Goal: Task Accomplishment & Management: Use online tool/utility

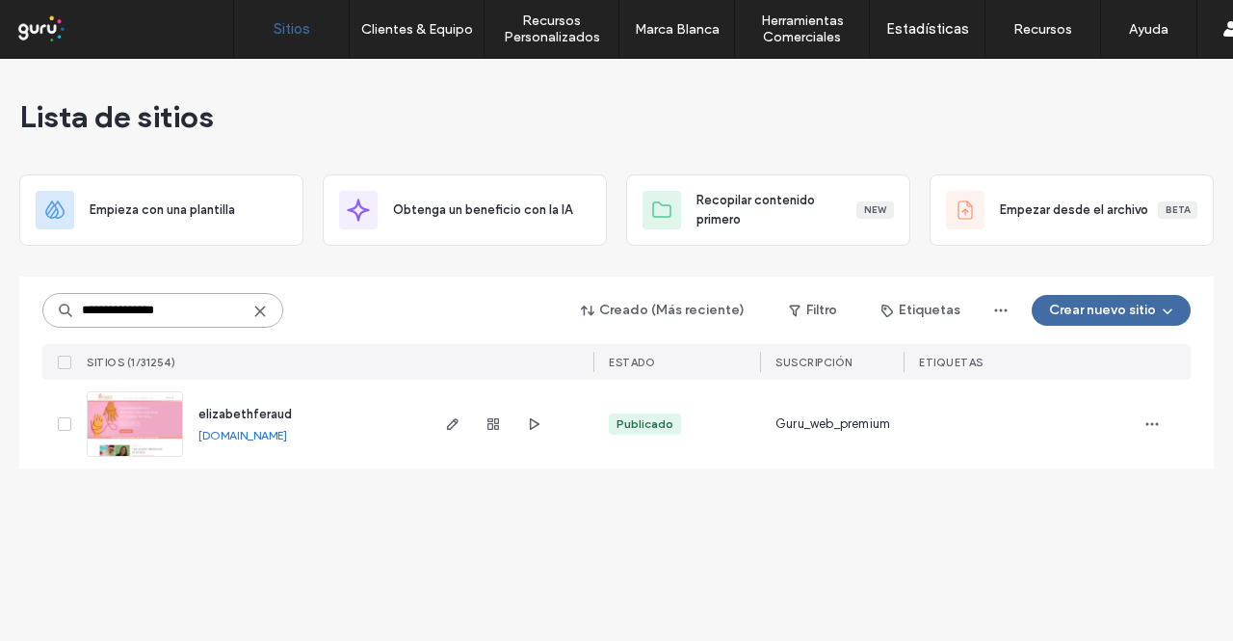
click at [222, 304] on input "**********" at bounding box center [162, 310] width 241 height 35
paste input
type input "********"
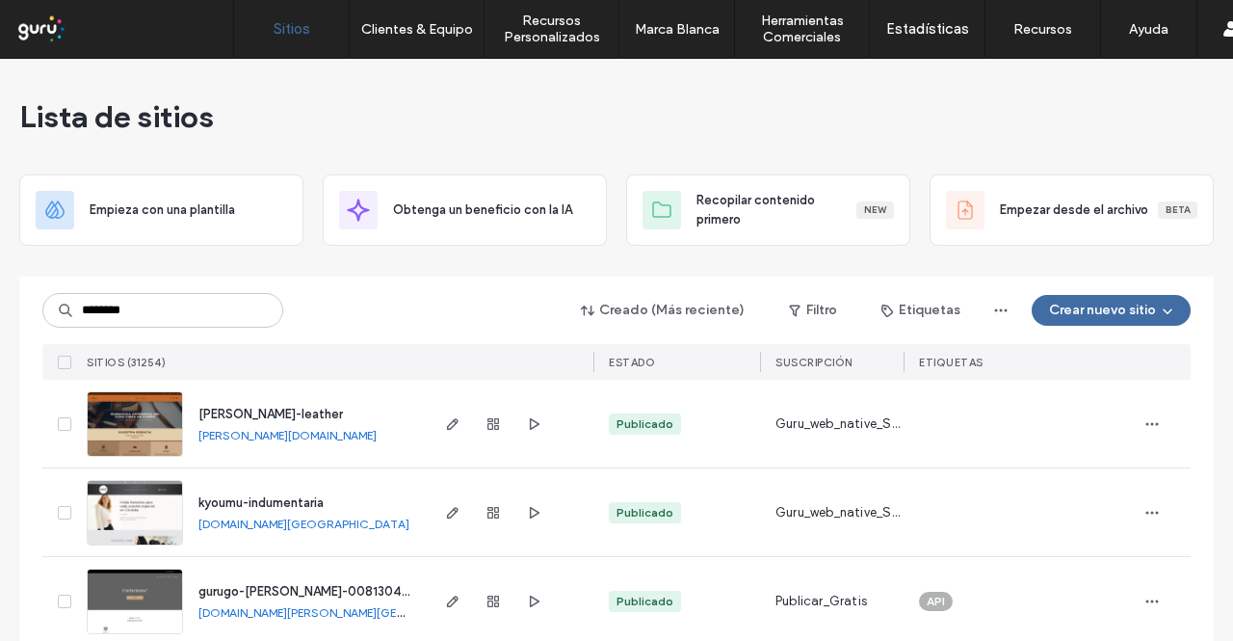
type input "********"
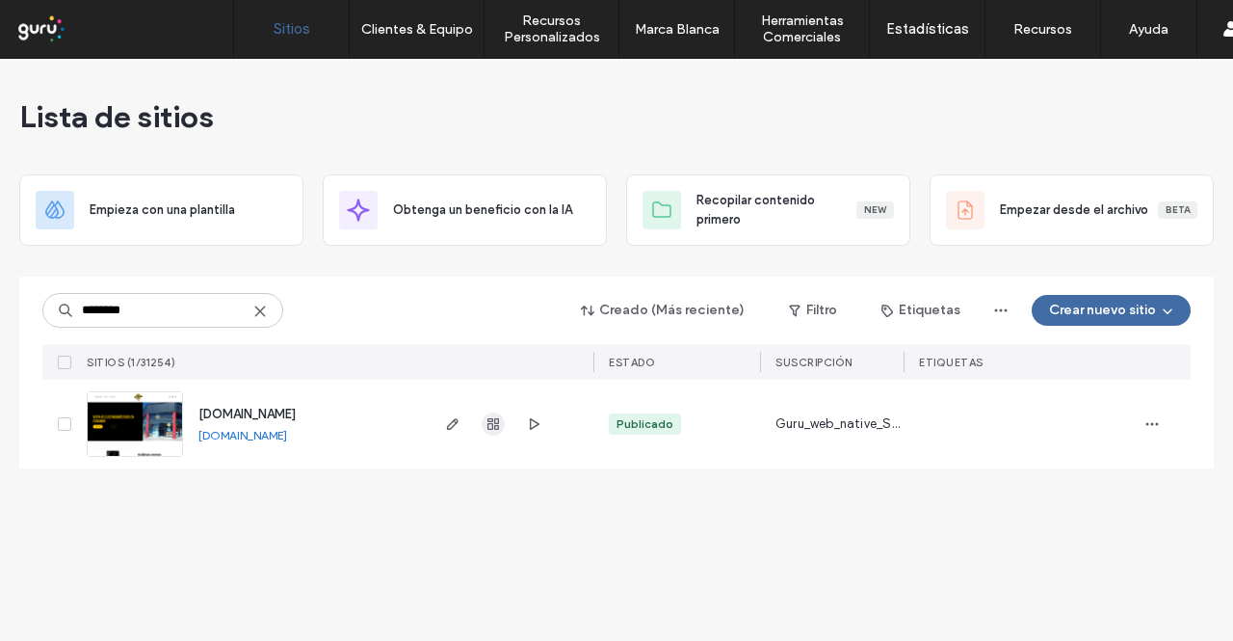
click at [494, 426] on use "button" at bounding box center [494, 424] width 12 height 12
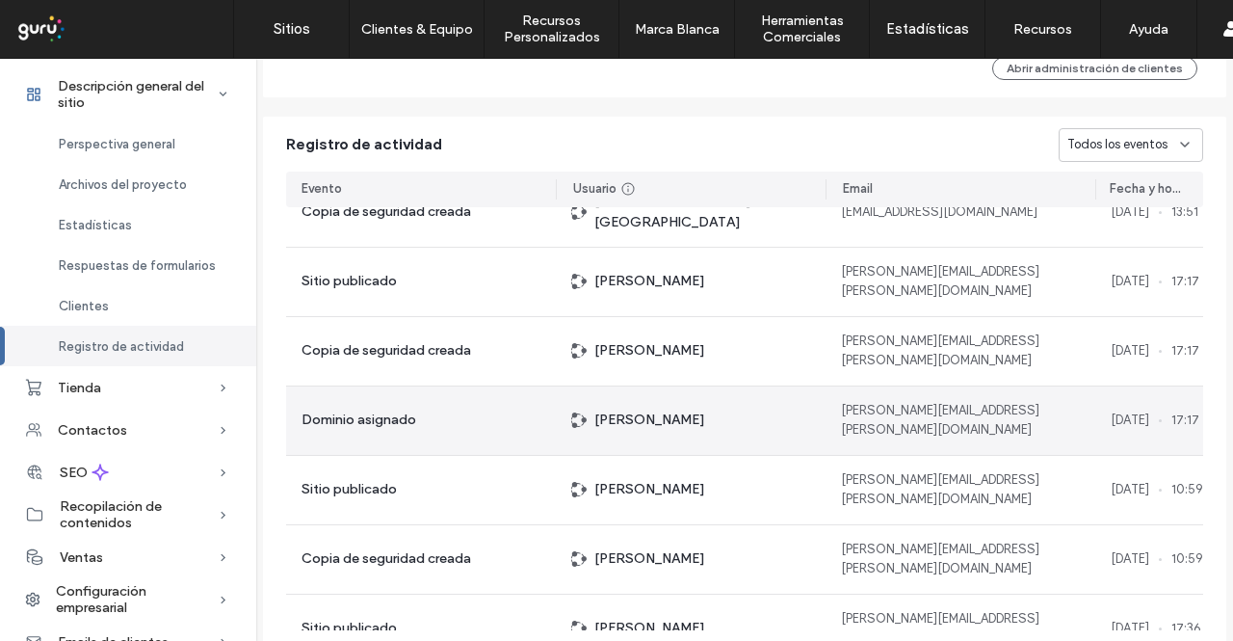
scroll to position [193, 0]
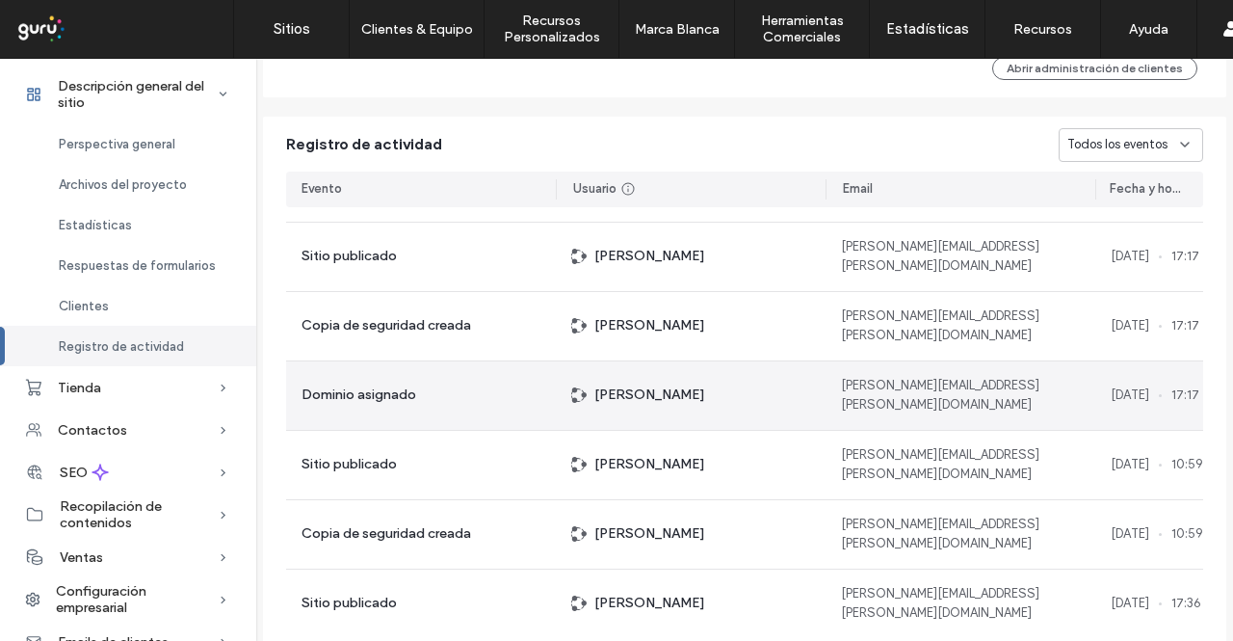
drag, startPoint x: 605, startPoint y: 408, endPoint x: 709, endPoint y: 386, distance: 106.2
click at [709, 386] on div "leonardo castro" at bounding box center [691, 395] width 270 height 68
click at [715, 396] on div "leonardo castro" at bounding box center [691, 395] width 270 height 68
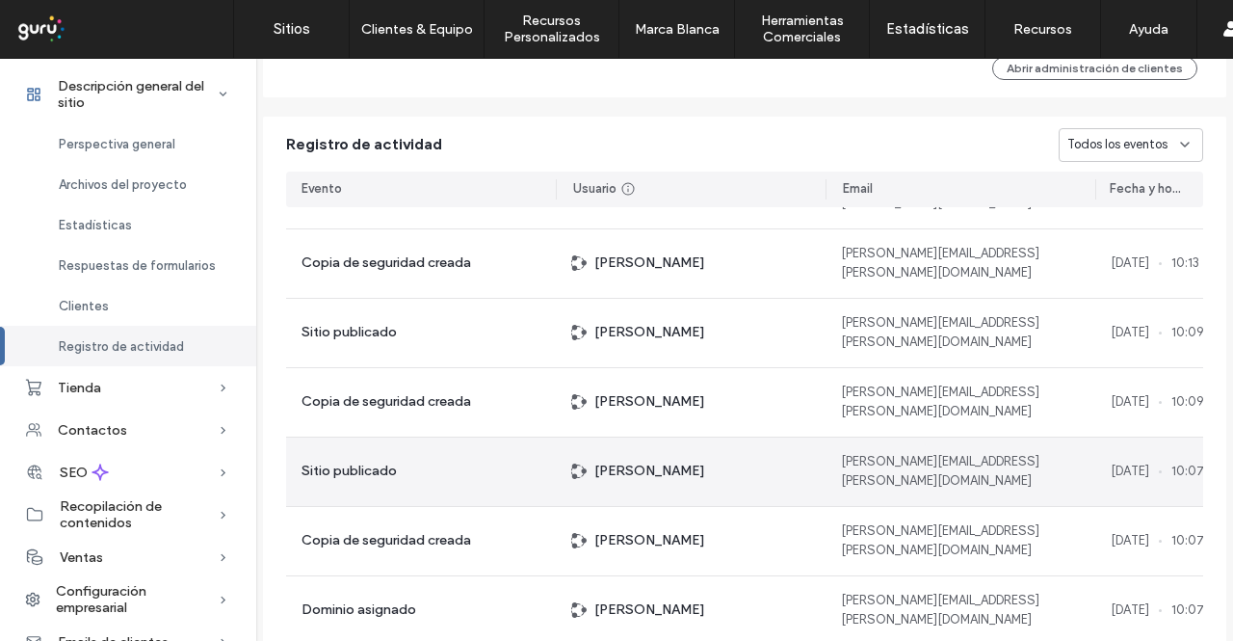
scroll to position [976, 0]
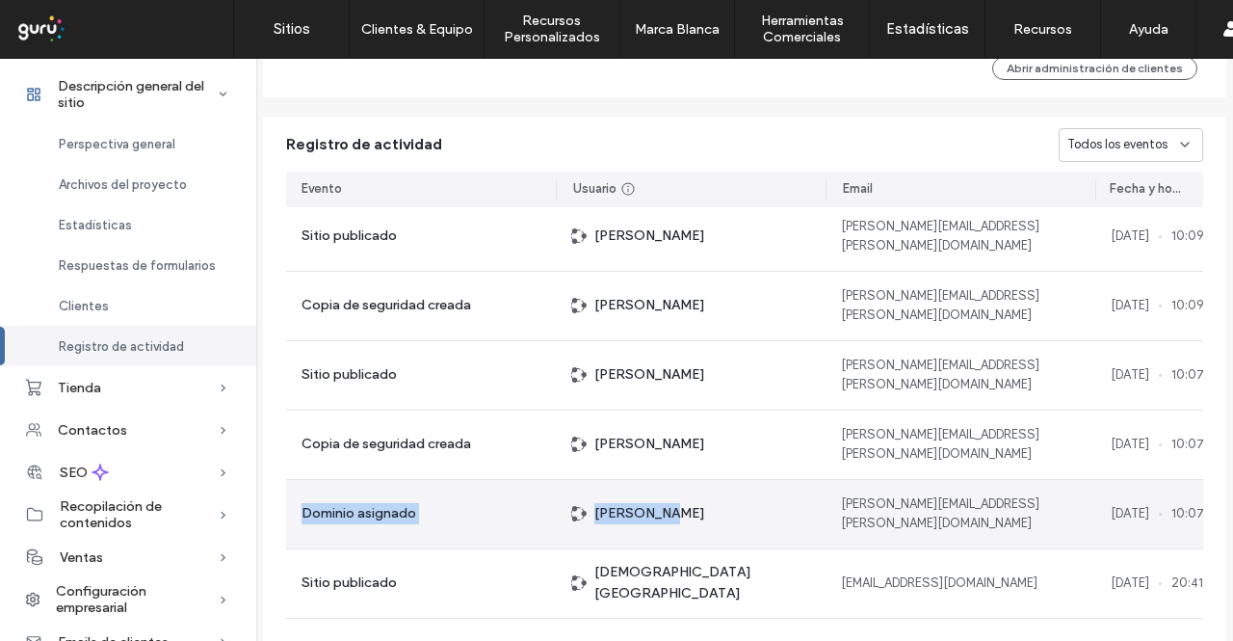
drag, startPoint x: 563, startPoint y: 537, endPoint x: 297, endPoint y: 518, distance: 266.6
click at [297, 518] on section "Sitio publicado leonardo castro leonardo.castro@gurusoluciones.com 03 Sep, 2025…" at bounding box center [744, 653] width 917 height 2844
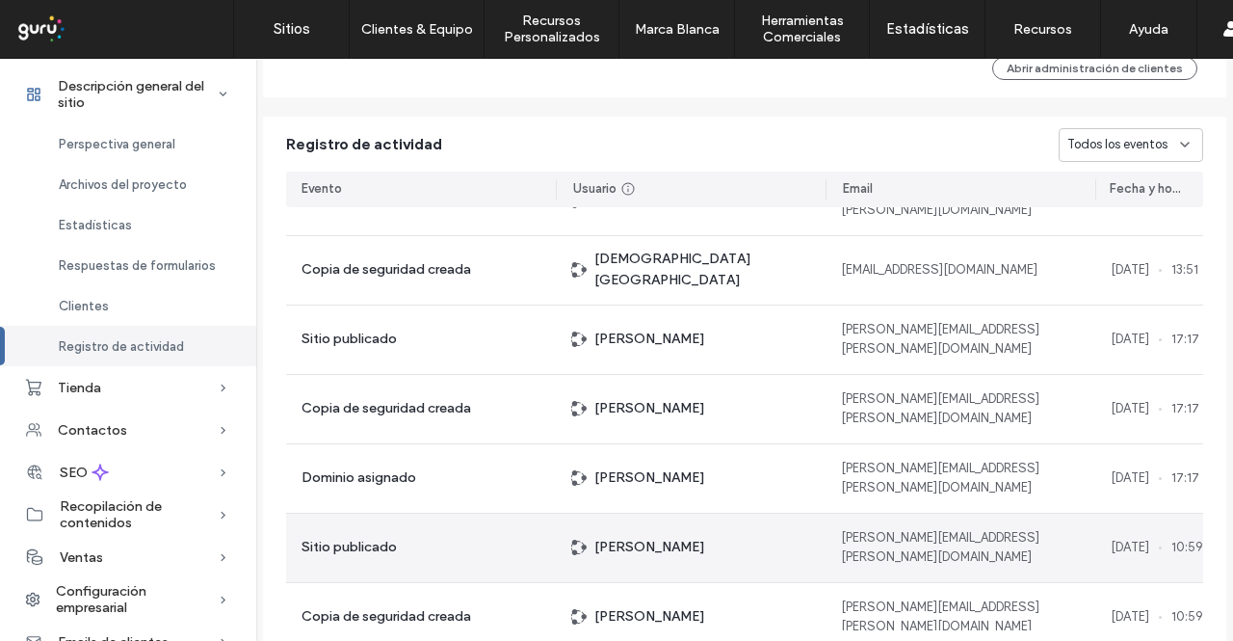
scroll to position [109, 0]
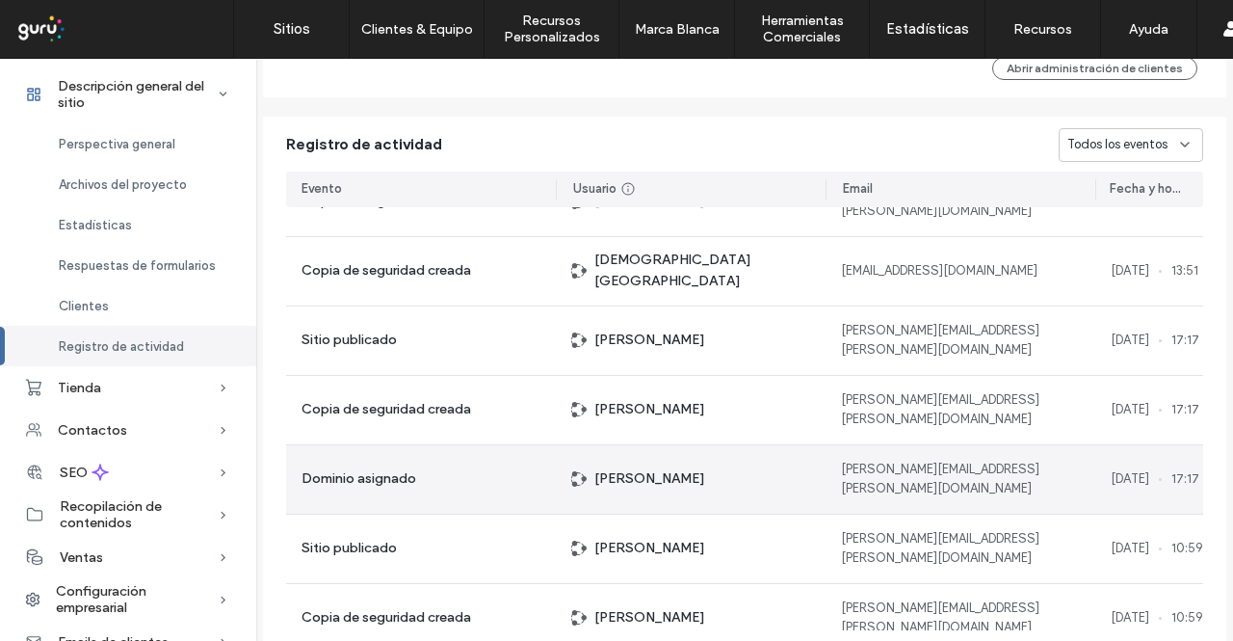
drag, startPoint x: 724, startPoint y: 478, endPoint x: 297, endPoint y: 497, distance: 427.3
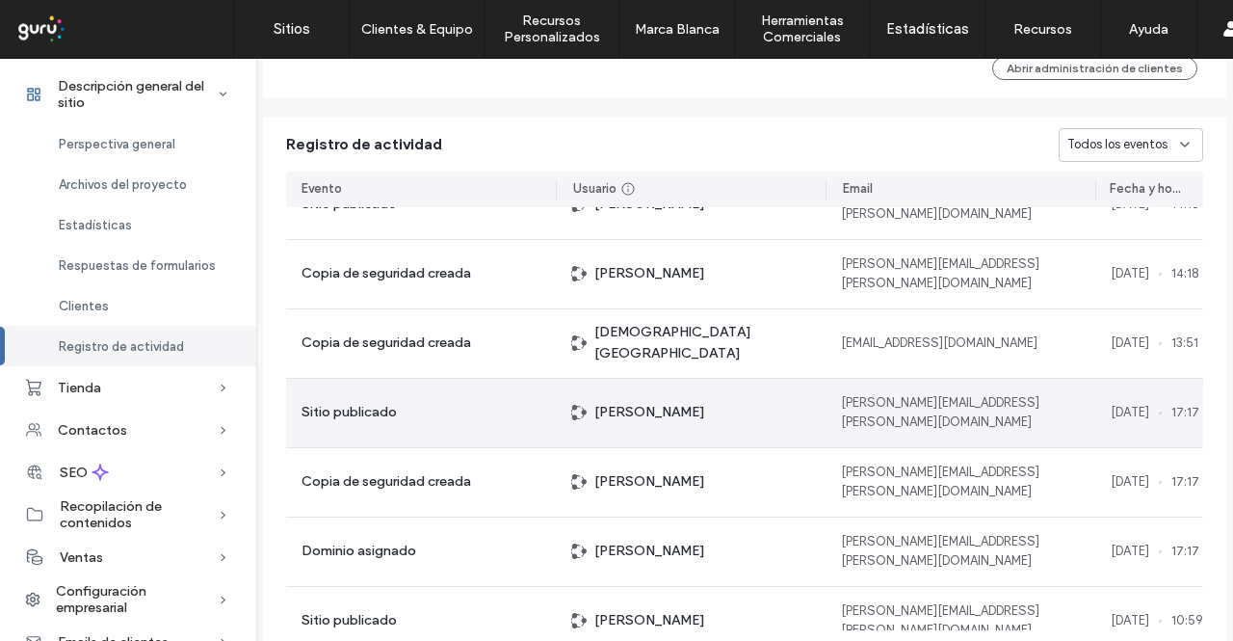
scroll to position [0, 0]
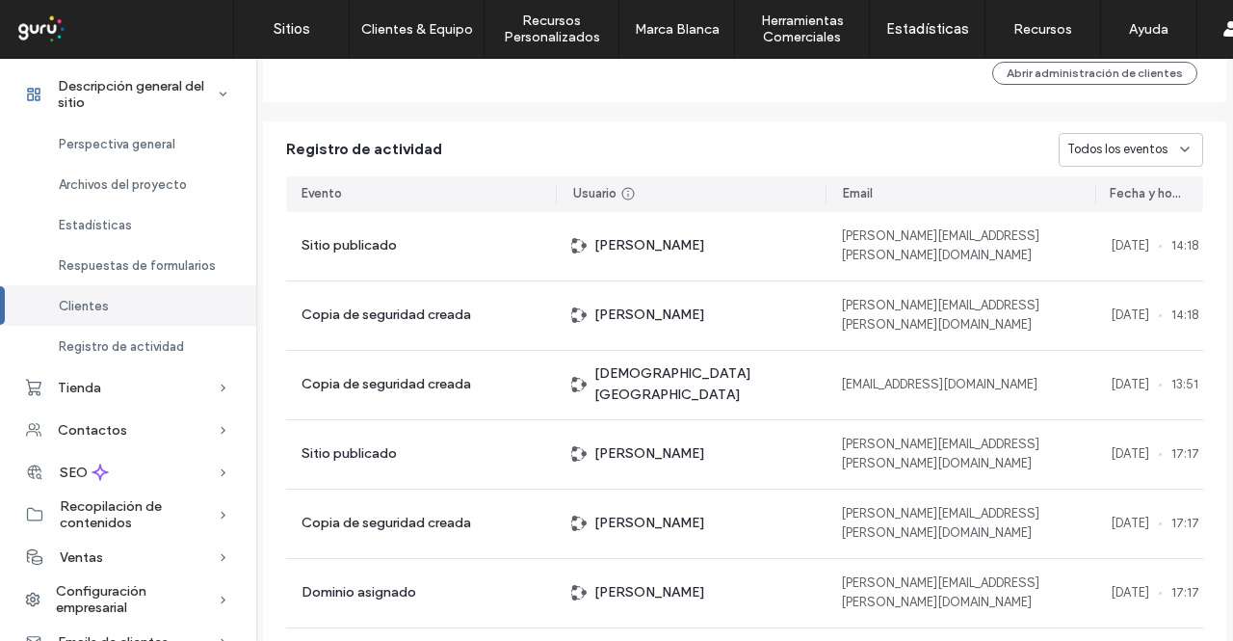
scroll to position [1655, 0]
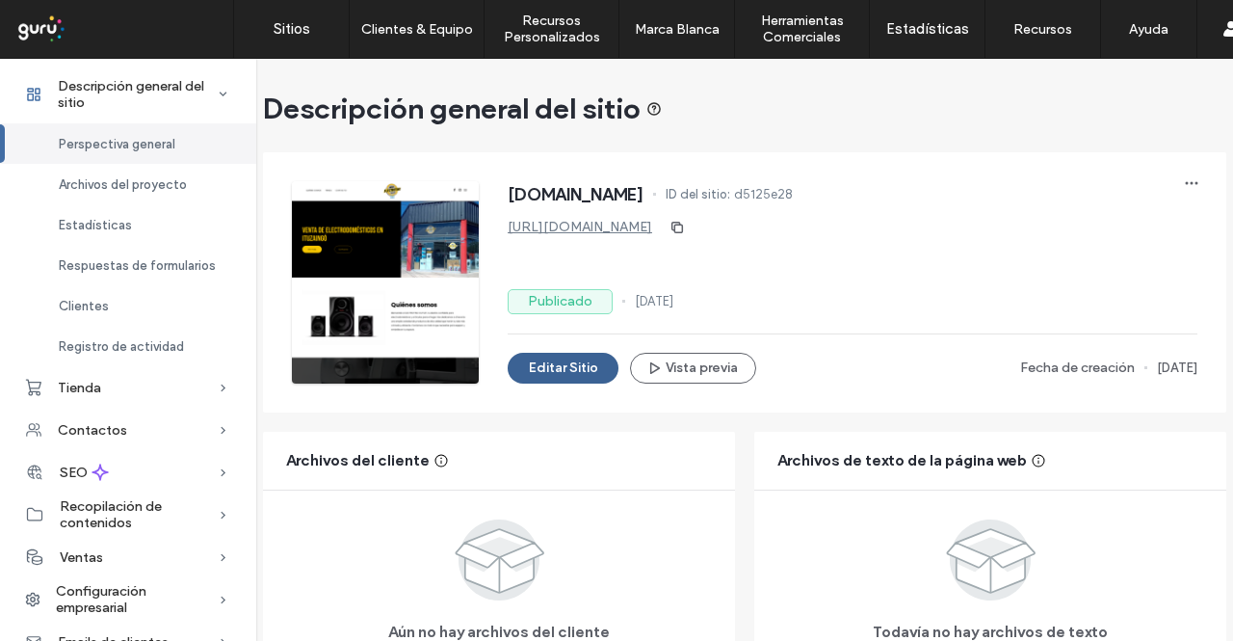
click at [555, 362] on button "Editar Sitio" at bounding box center [563, 368] width 111 height 31
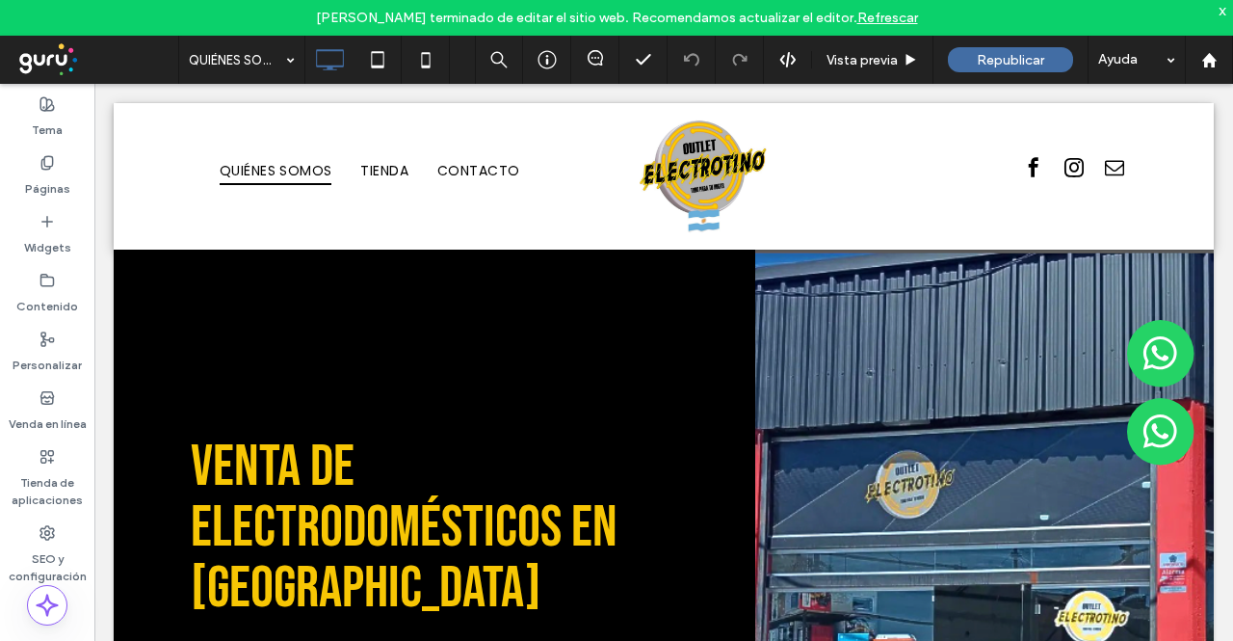
click at [1223, 11] on div "x" at bounding box center [1223, 10] width 9 height 16
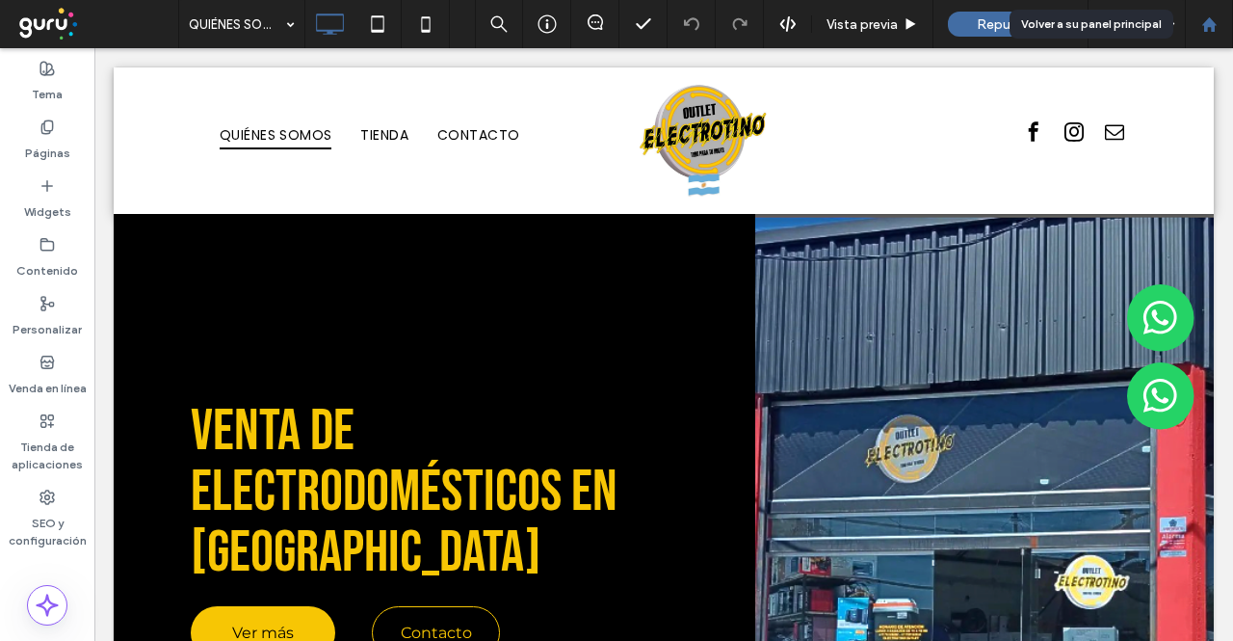
click at [1212, 26] on use at bounding box center [1209, 23] width 14 height 14
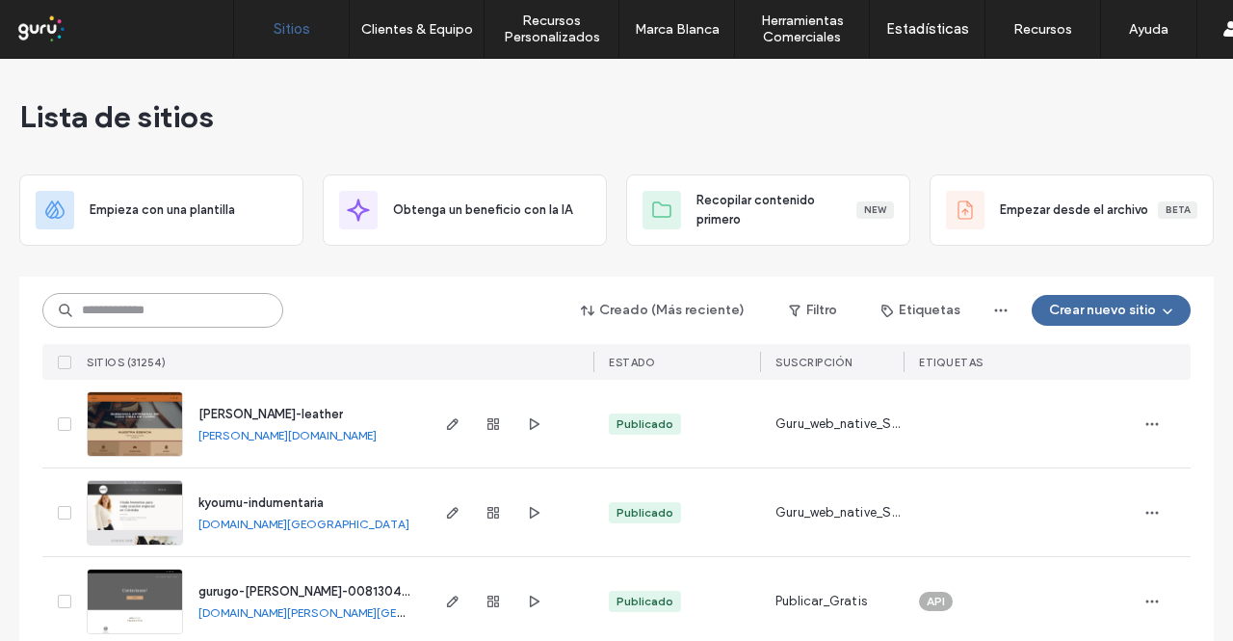
click at [214, 298] on input at bounding box center [162, 310] width 241 height 35
paste input "********"
type input "********"
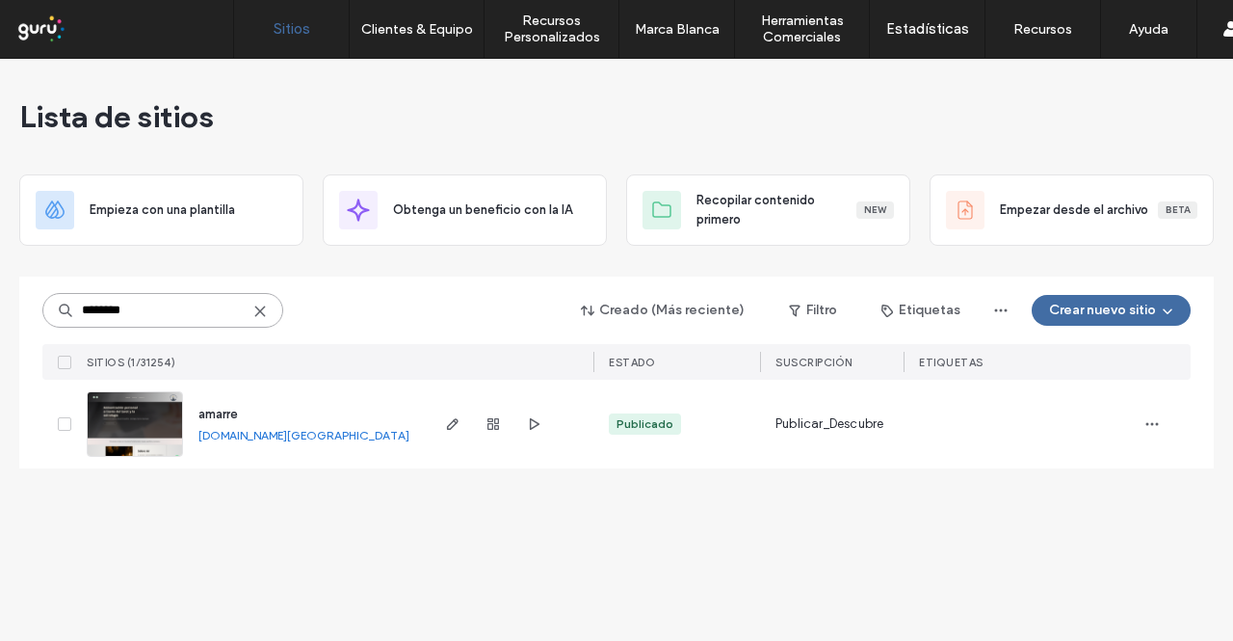
drag, startPoint x: 173, startPoint y: 311, endPoint x: 0, endPoint y: 275, distance: 177.3
click at [0, 275] on div "Lista de sitios Empieza con una plantilla Obtenga un beneficio con la IA Recopi…" at bounding box center [616, 350] width 1233 height 582
click at [330, 436] on link "[DOMAIN_NAME][GEOGRAPHIC_DATA]" at bounding box center [303, 435] width 211 height 14
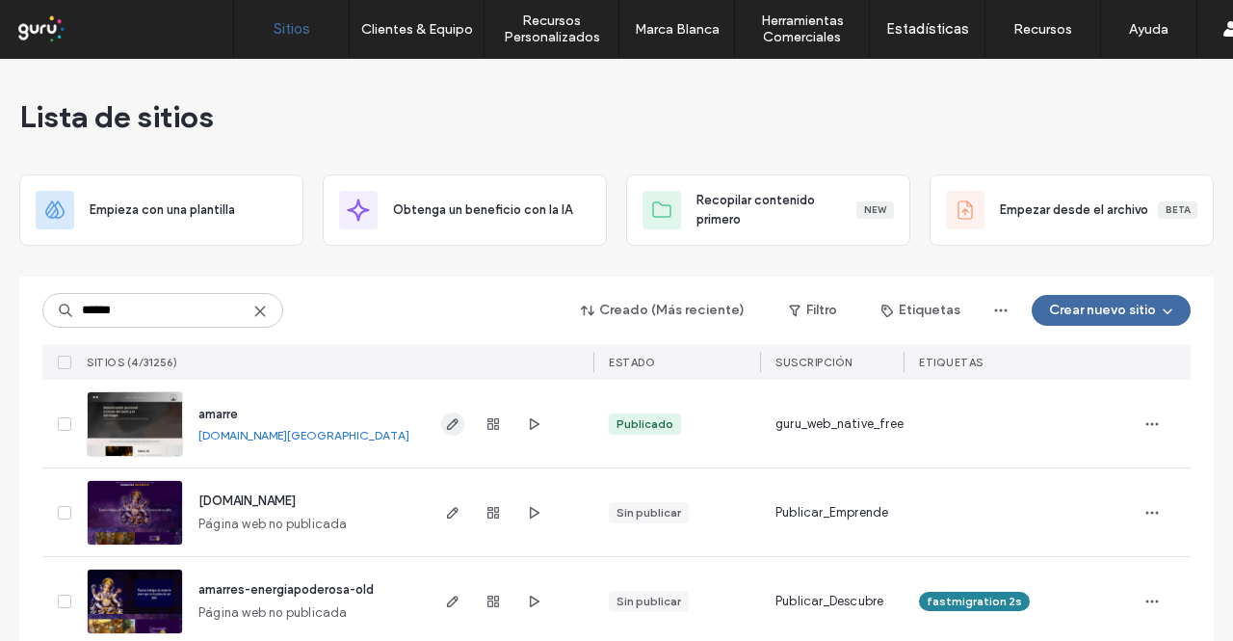
click at [447, 425] on use "button" at bounding box center [453, 424] width 12 height 12
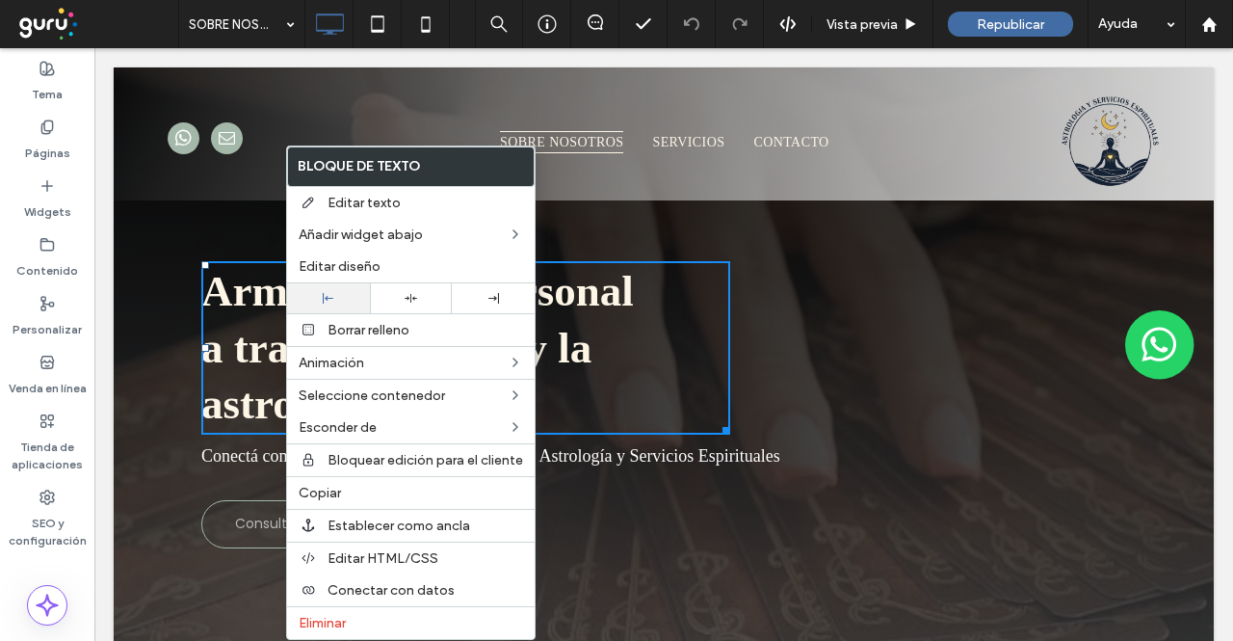
click at [332, 295] on icon at bounding box center [328, 298] width 11 height 11
drag, startPoint x: 237, startPoint y: 226, endPoint x: 232, endPoint y: 182, distance: 44.6
click at [238, 226] on div "Armonización personal a través del tarot y la astrología Conectá con tu esencia…" at bounding box center [663, 404] width 925 height 365
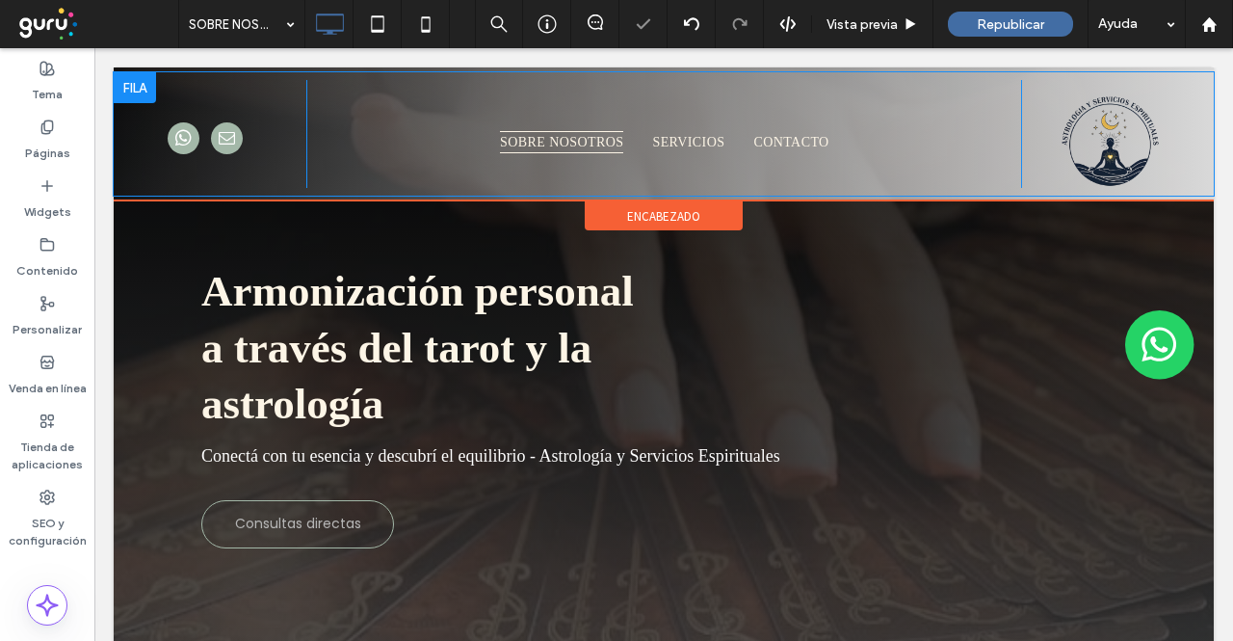
click at [138, 72] on div at bounding box center [135, 87] width 42 height 31
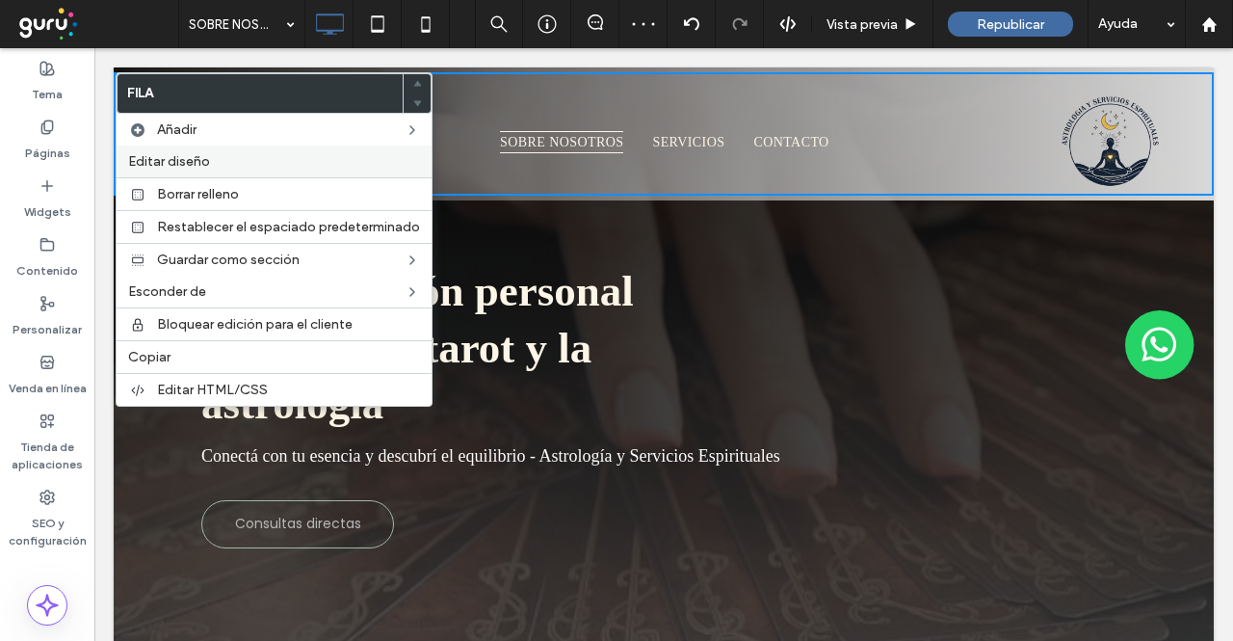
click at [206, 156] on span "Editar diseño" at bounding box center [169, 161] width 82 height 16
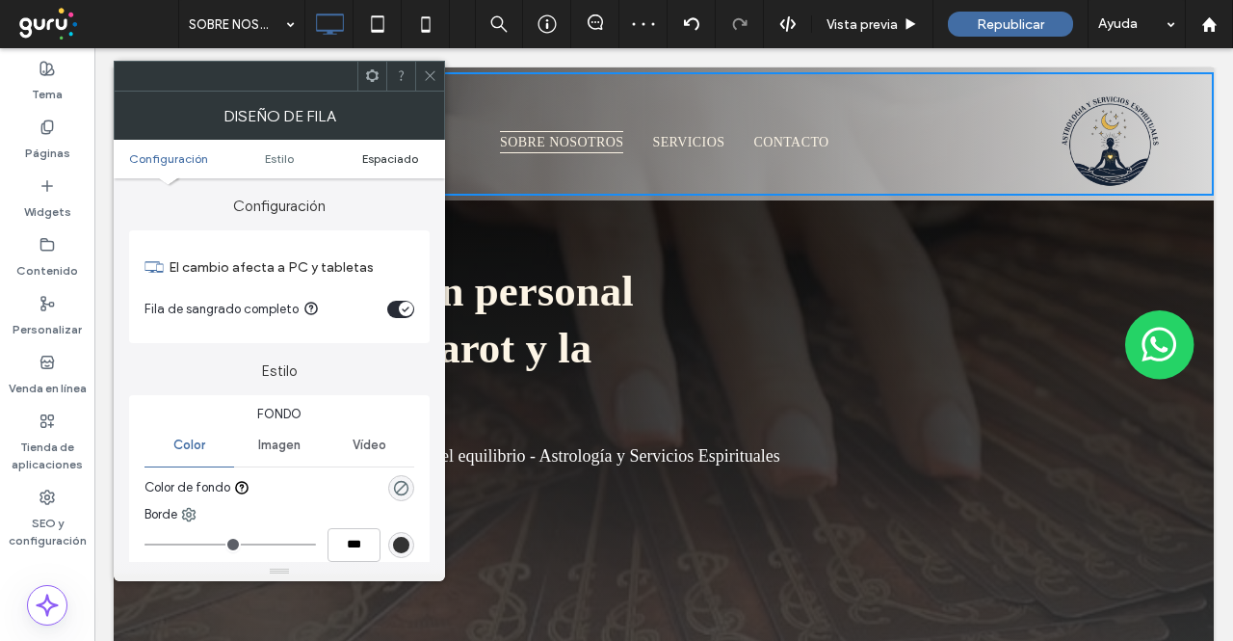
click at [386, 158] on span "Espaciado" at bounding box center [390, 158] width 56 height 14
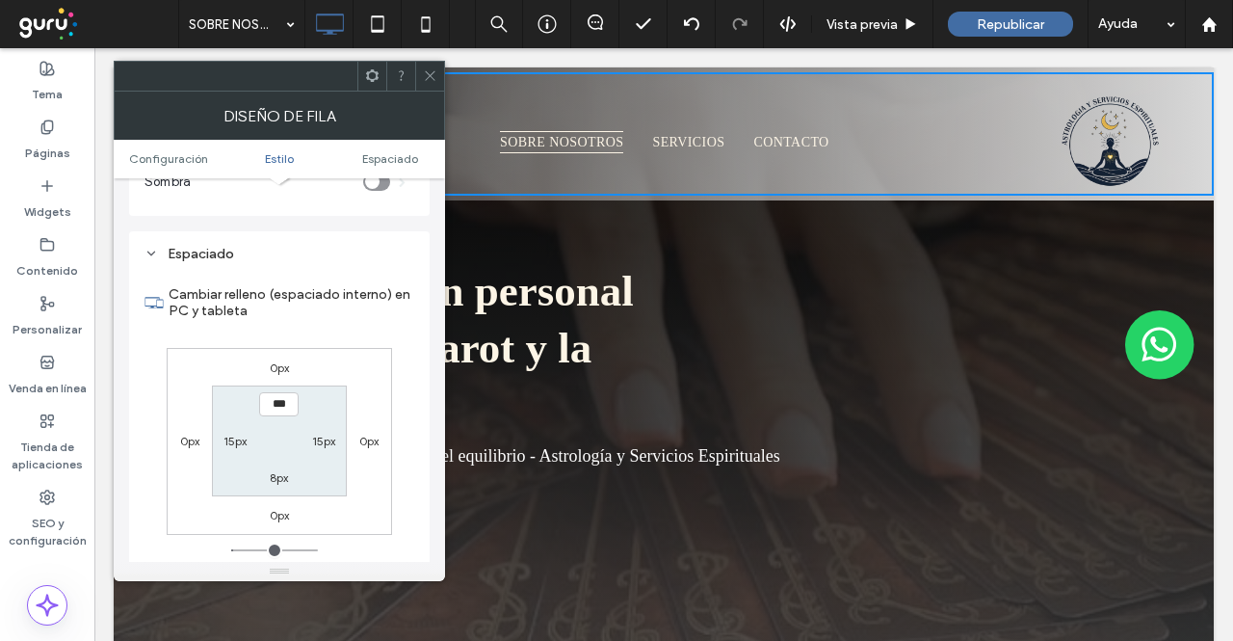
scroll to position [469, 0]
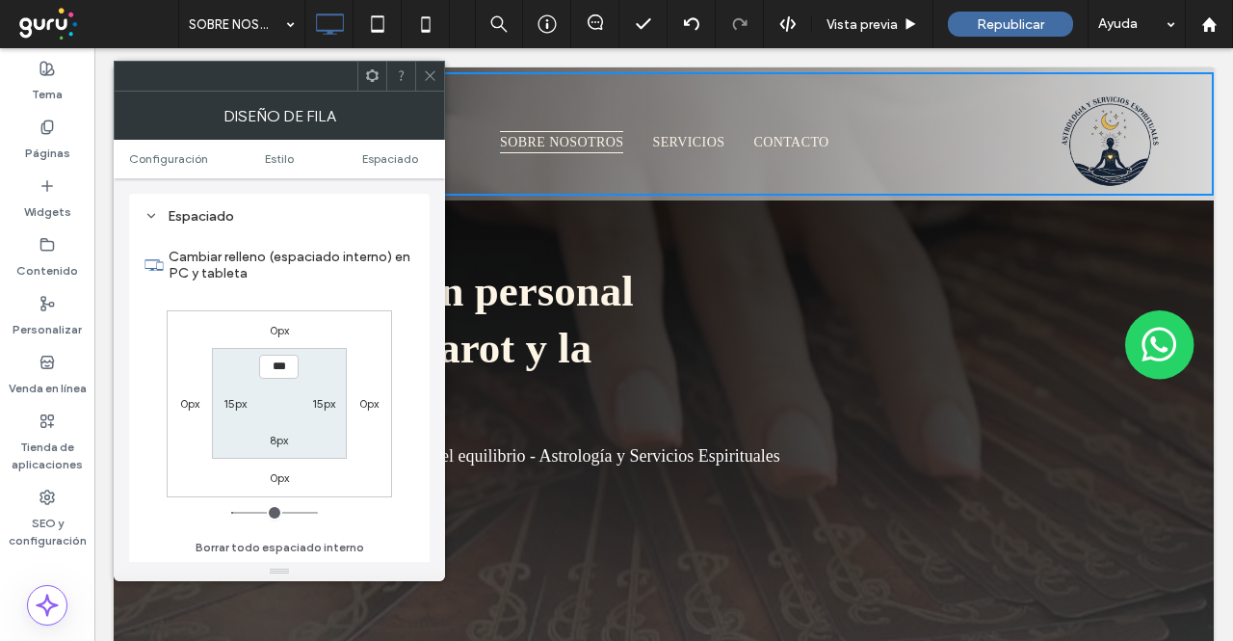
click at [237, 401] on label "15px" at bounding box center [235, 403] width 23 height 14
type input "**"
type input "****"
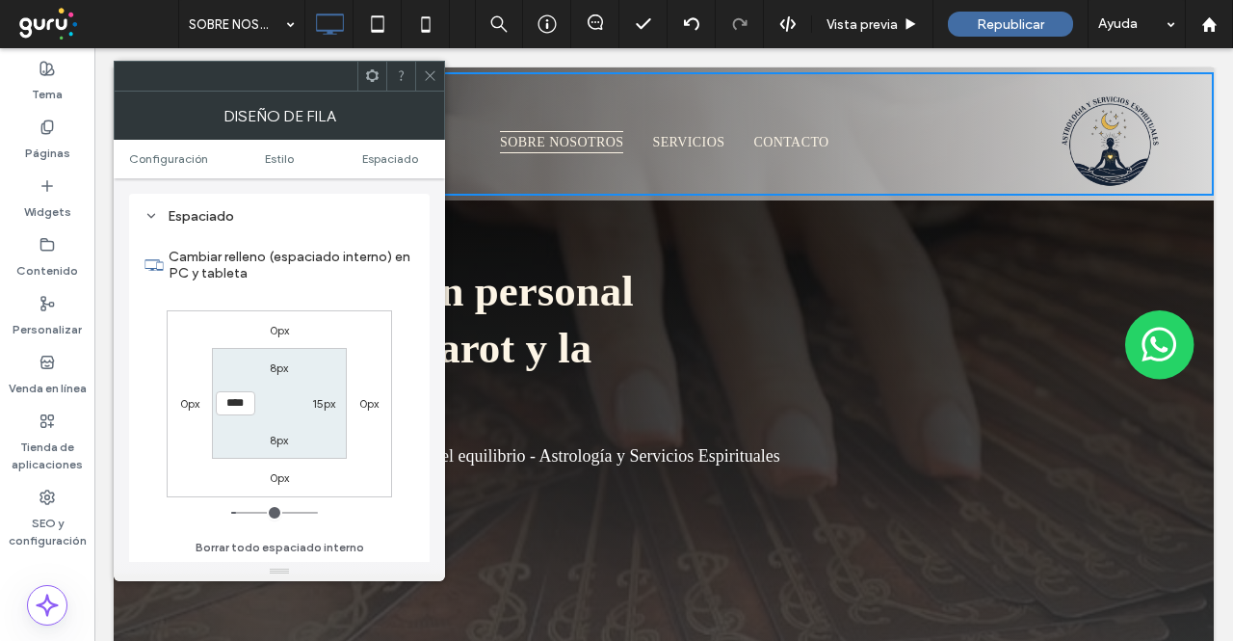
click at [324, 397] on label "15px" at bounding box center [323, 403] width 23 height 14
type input "**"
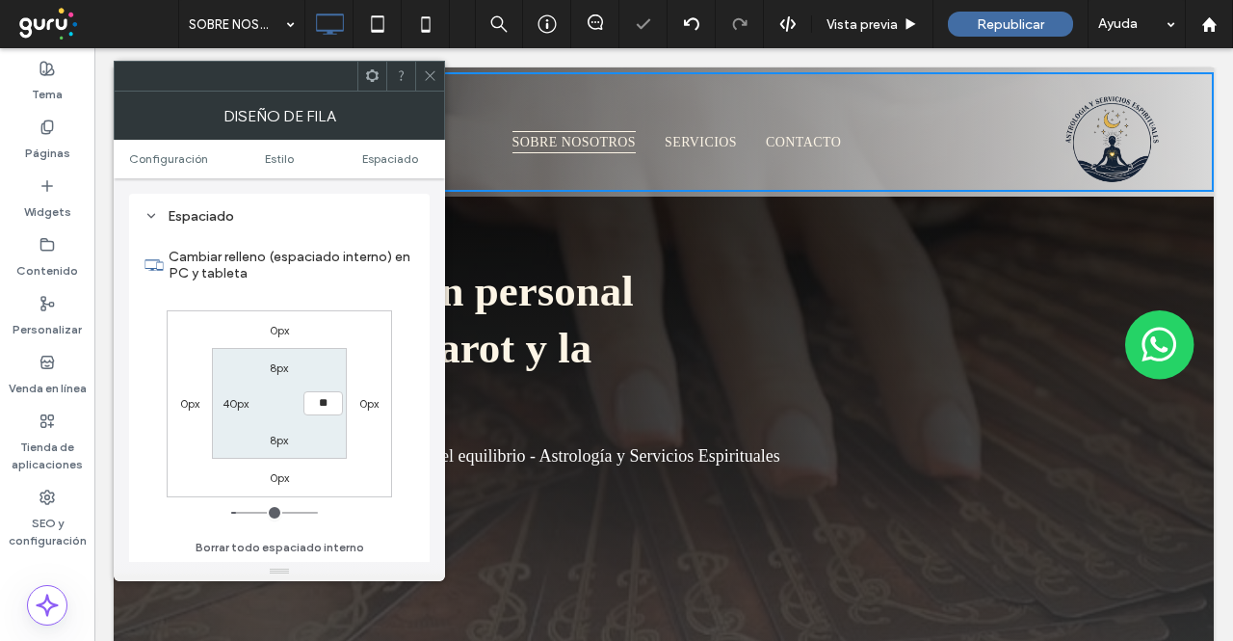
type input "**"
click at [370, 343] on div "0px 0px 0px 0px 8px **** 8px 40px" at bounding box center [279, 403] width 225 height 187
click at [328, 398] on input "****" at bounding box center [324, 403] width 40 height 24
type input "**"
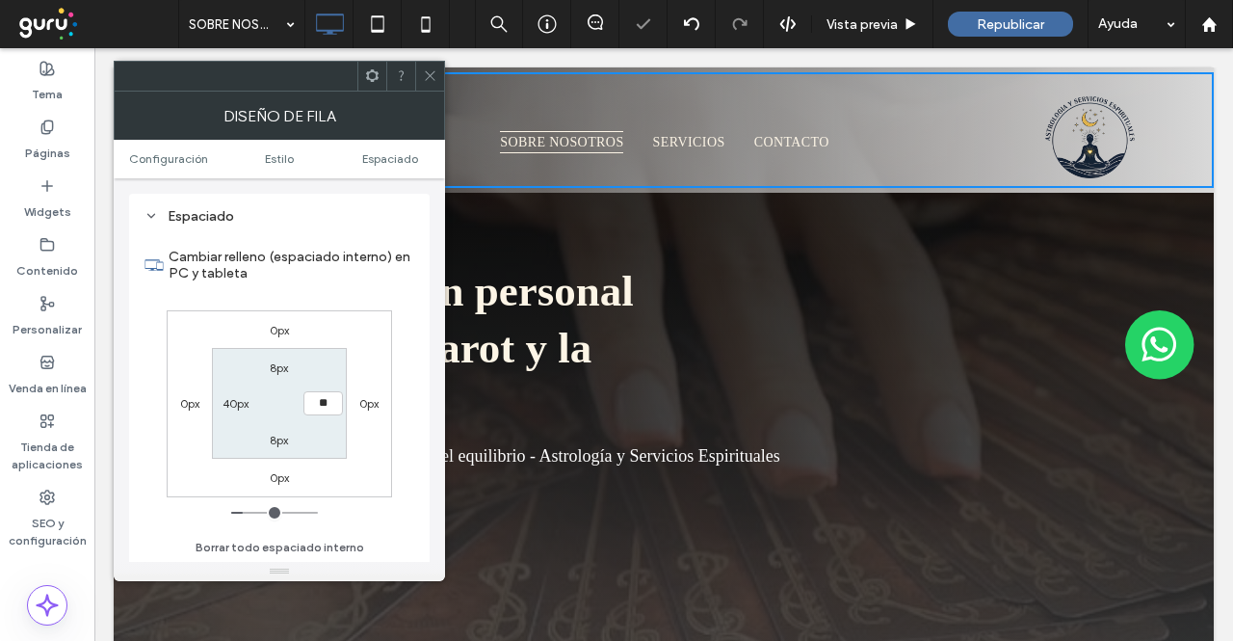
click at [350, 359] on div "0px 0px 0px 0px 8px ** 8px 40px" at bounding box center [279, 403] width 225 height 187
drag, startPoint x: 430, startPoint y: 68, endPoint x: 597, endPoint y: 36, distance: 170.8
click at [434, 66] on span at bounding box center [430, 76] width 14 height 29
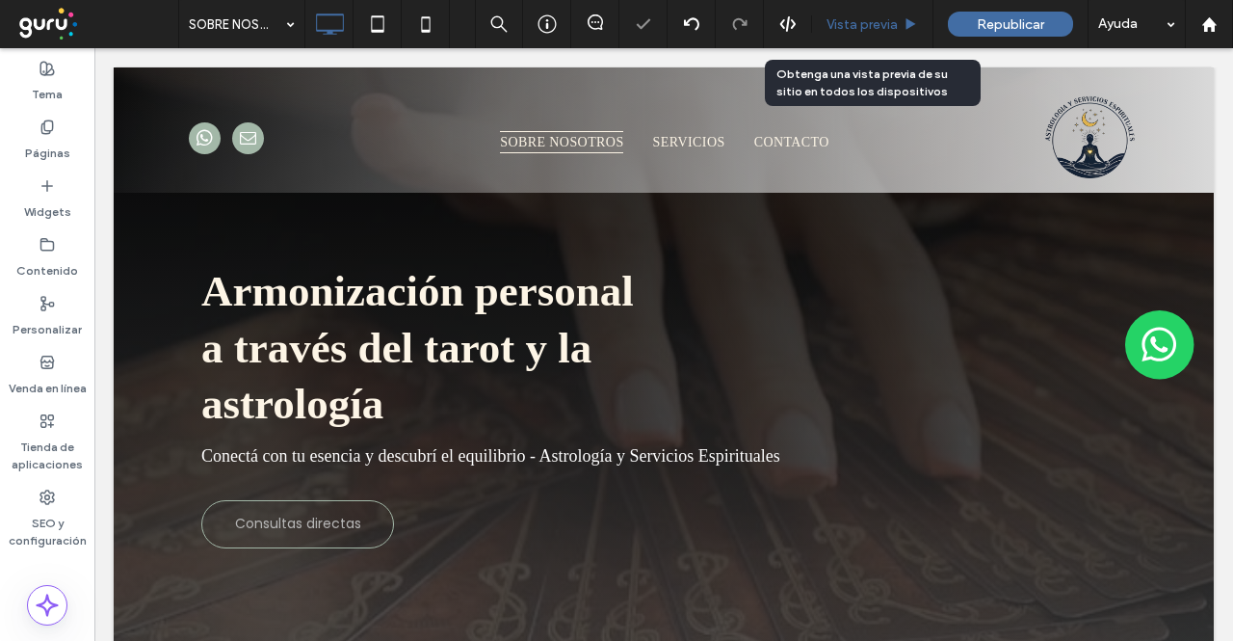
click at [883, 17] on span "Vista previa" at bounding box center [862, 24] width 71 height 16
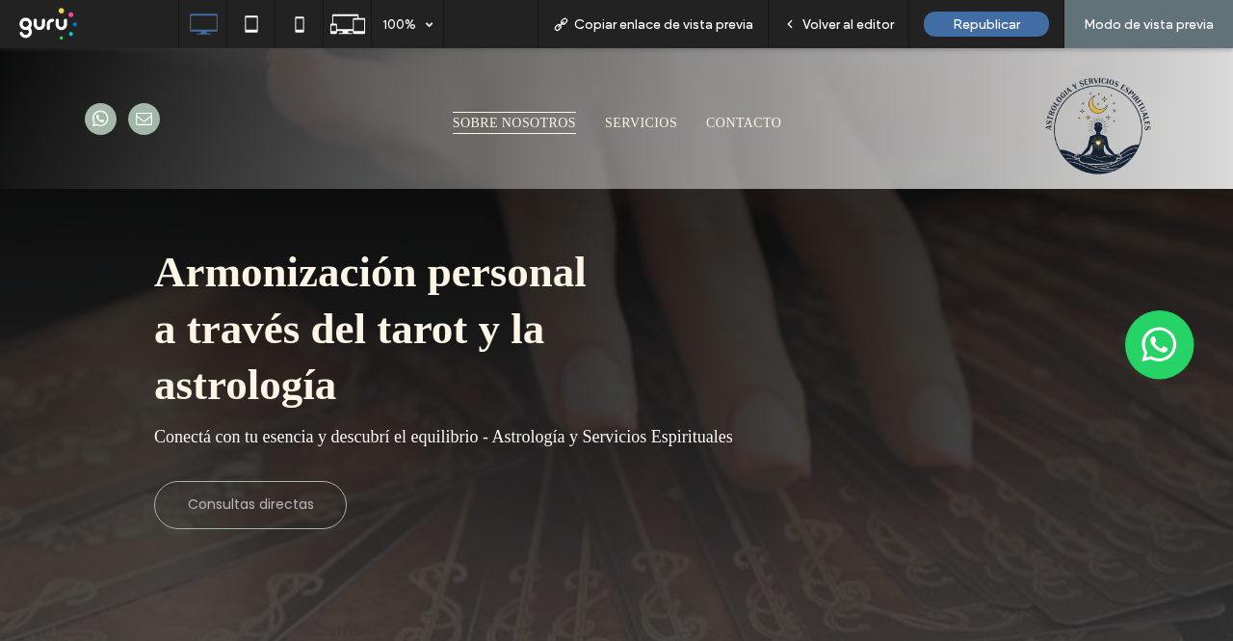
click at [883, 17] on span "Volver al editor" at bounding box center [849, 24] width 92 height 16
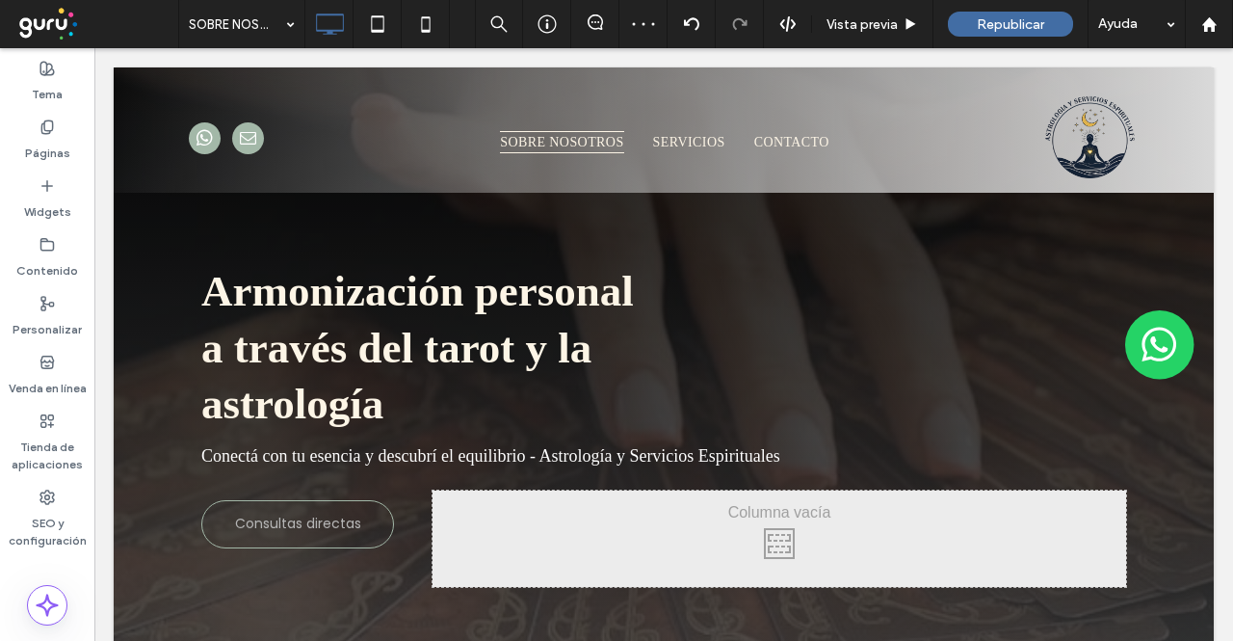
click at [415, 195] on div at bounding box center [664, 404] width 1100 height 674
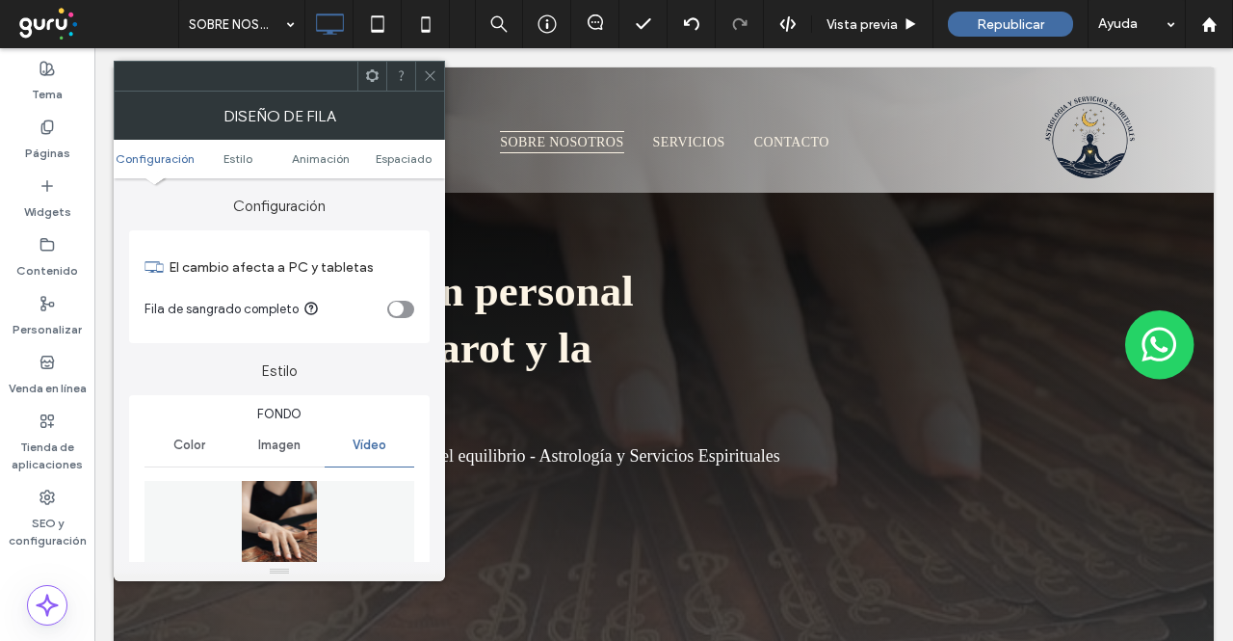
click at [414, 317] on div "El cambio afecta a PC y tabletas Fila de sangrado completo" at bounding box center [279, 286] width 301 height 113
click at [401, 307] on div "toggle" at bounding box center [396, 309] width 14 height 14
click at [434, 76] on icon at bounding box center [430, 75] width 14 height 14
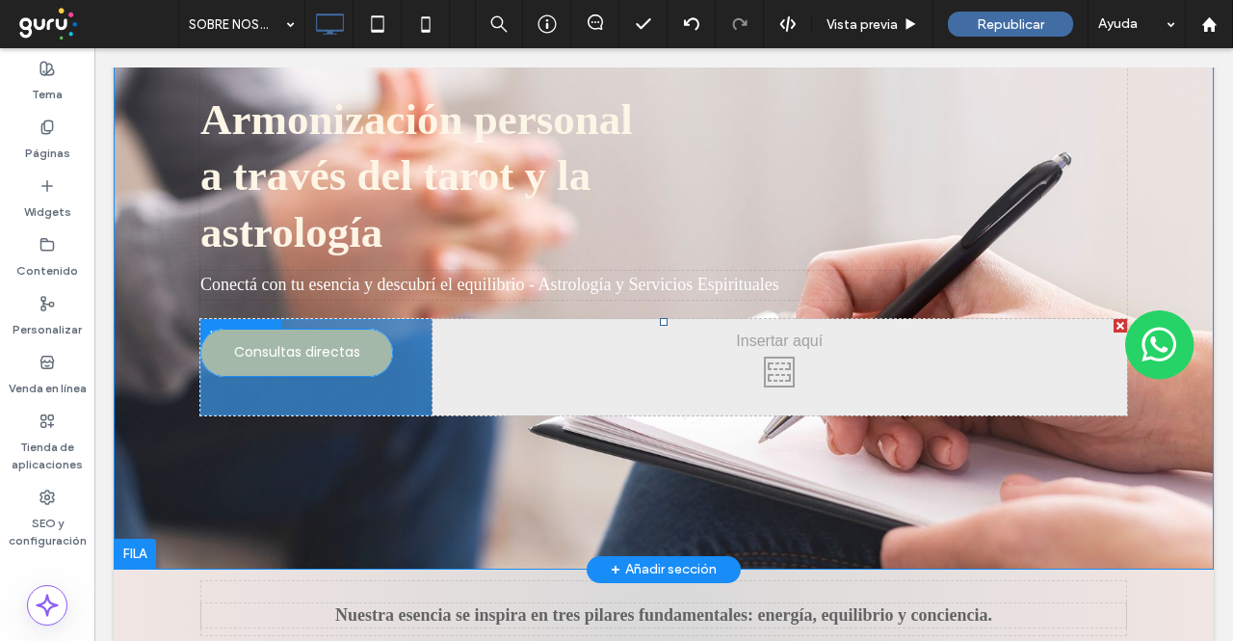
scroll to position [233, 0]
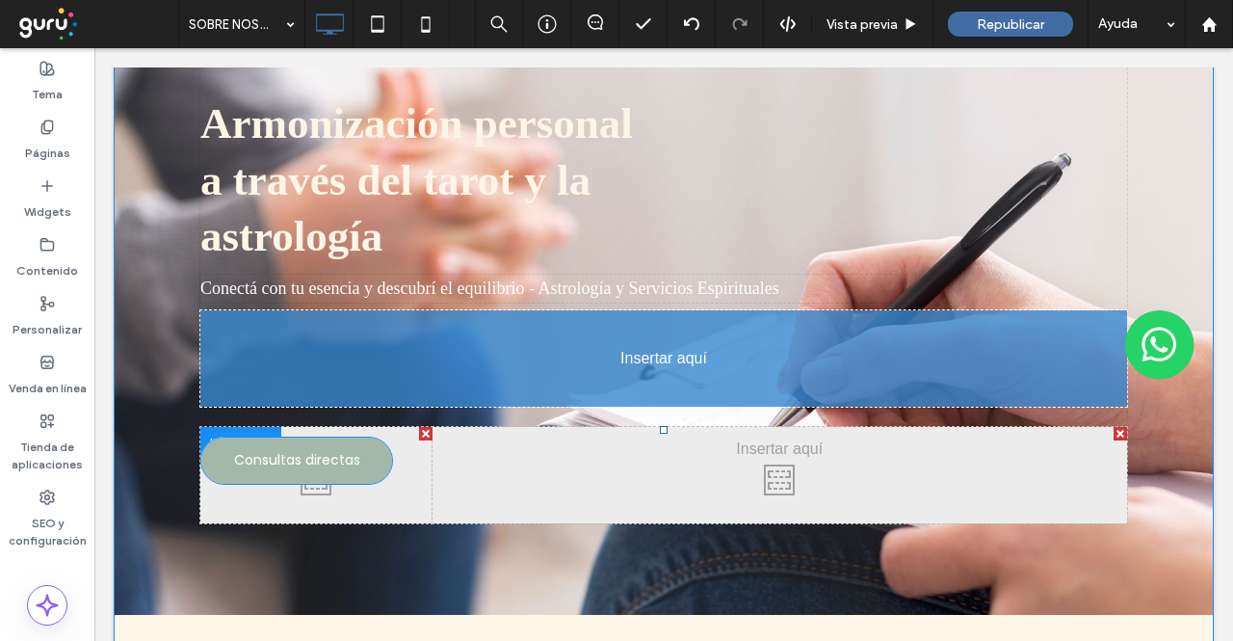
drag, startPoint x: 315, startPoint y: 515, endPoint x: 431, endPoint y: 409, distance: 156.2
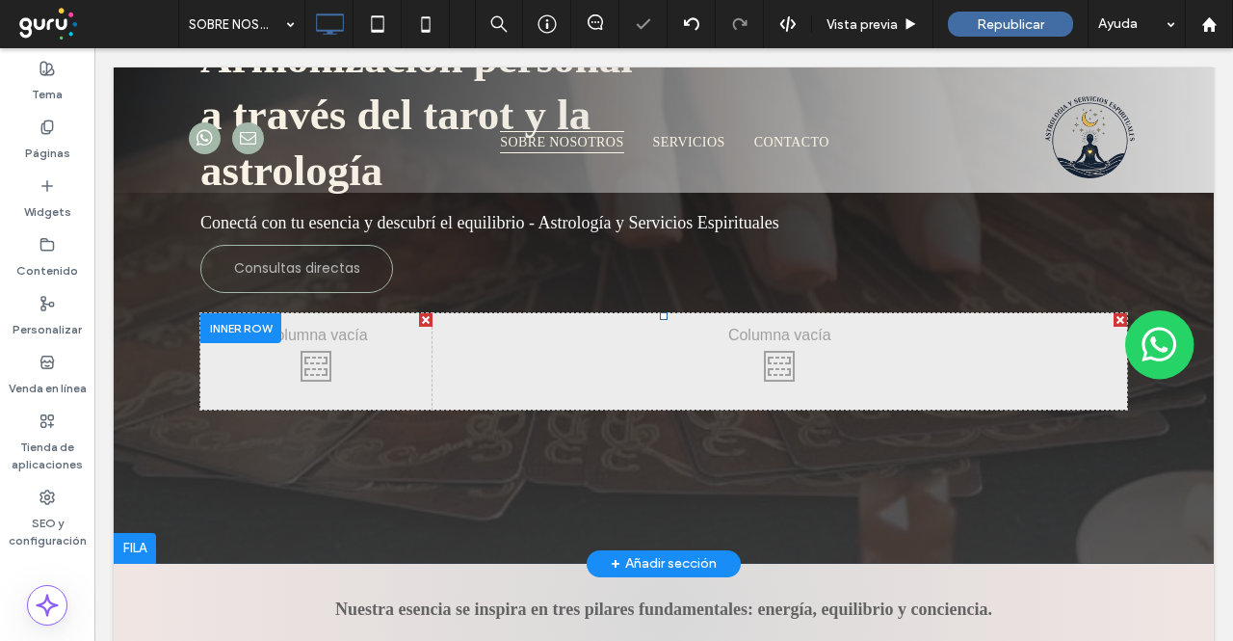
click at [229, 323] on div at bounding box center [240, 328] width 81 height 30
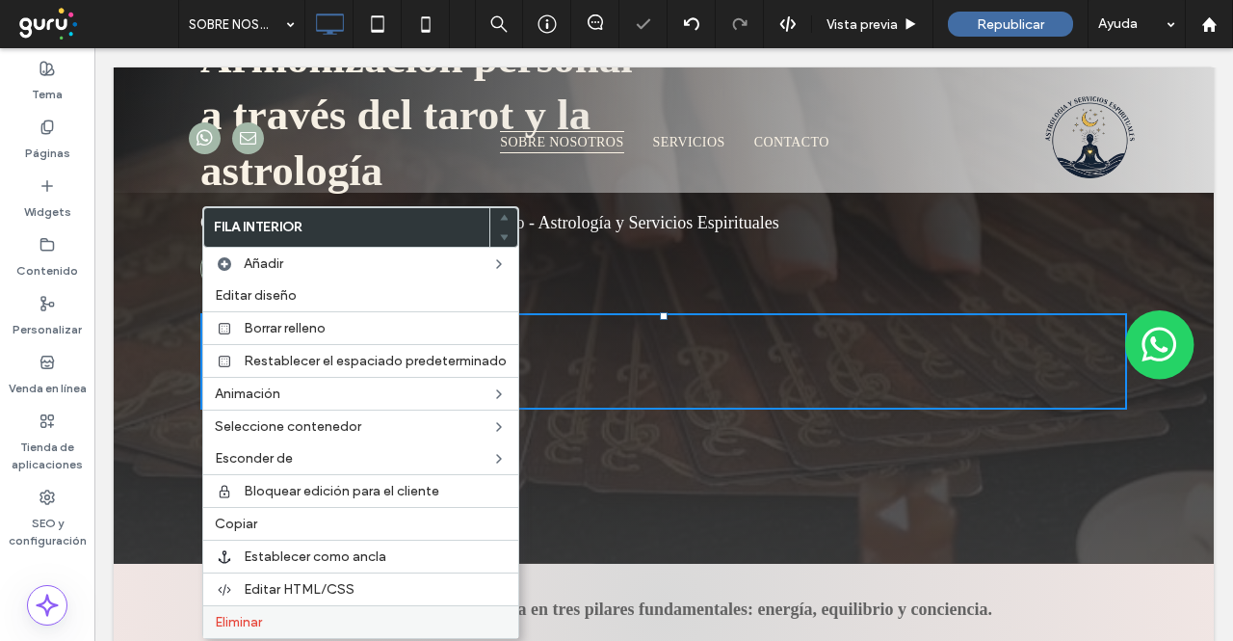
click at [258, 618] on span "Eliminar" at bounding box center [238, 622] width 47 height 16
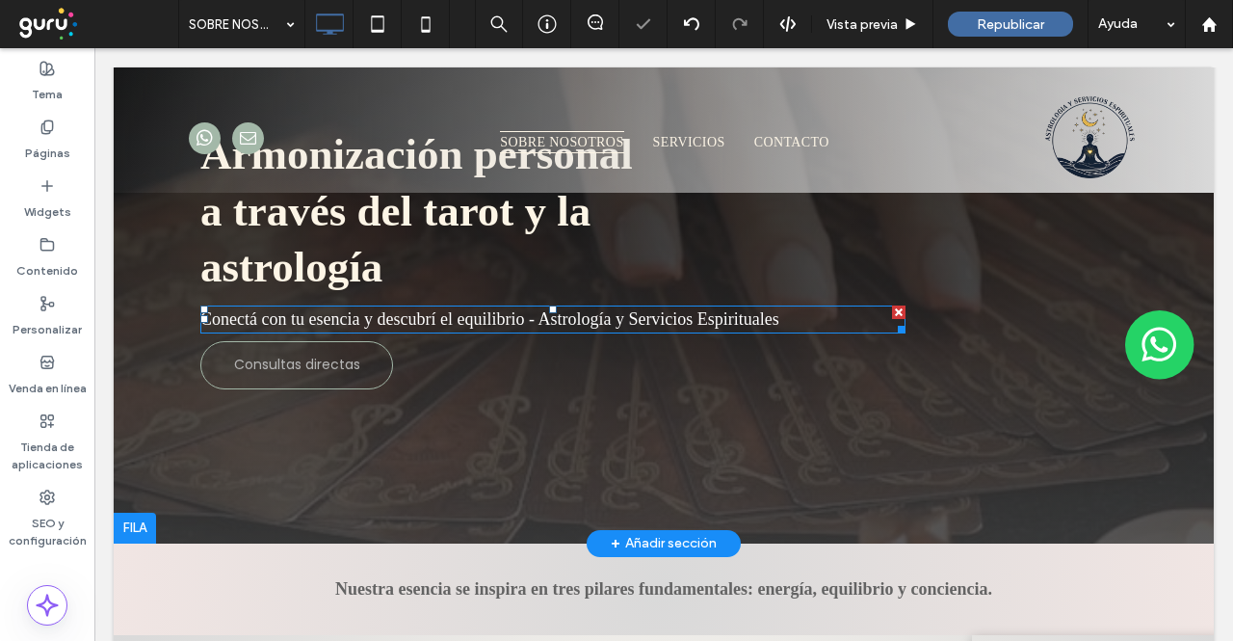
scroll to position [40, 0]
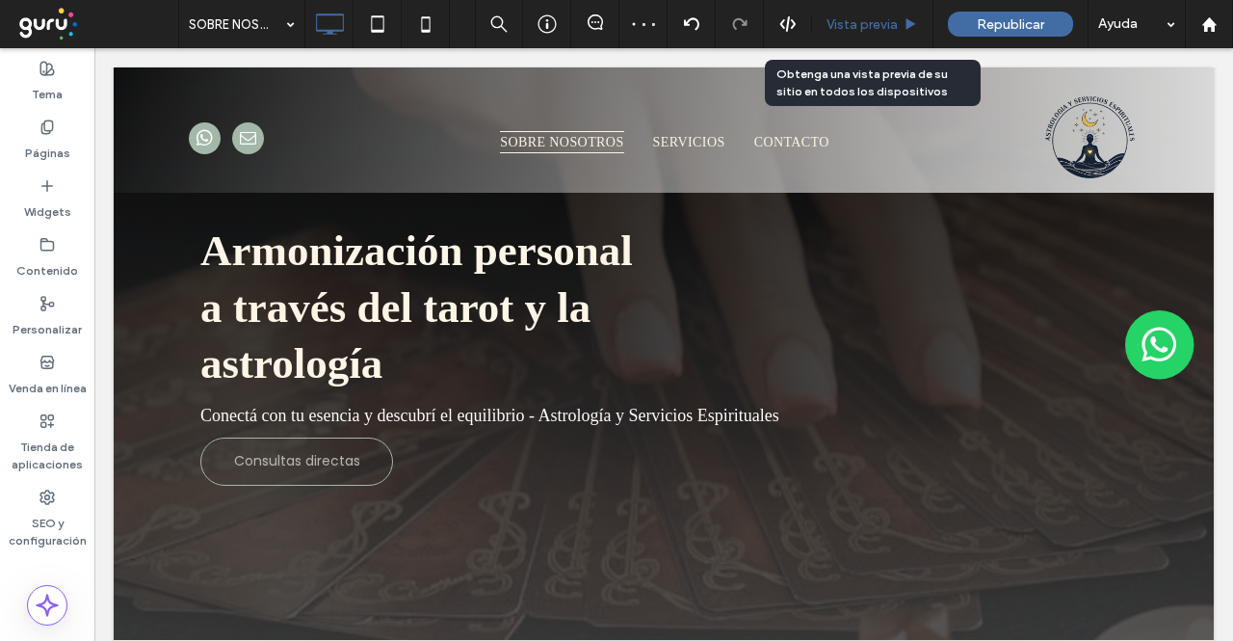
click at [902, 19] on div "Vista previa" at bounding box center [872, 24] width 120 height 16
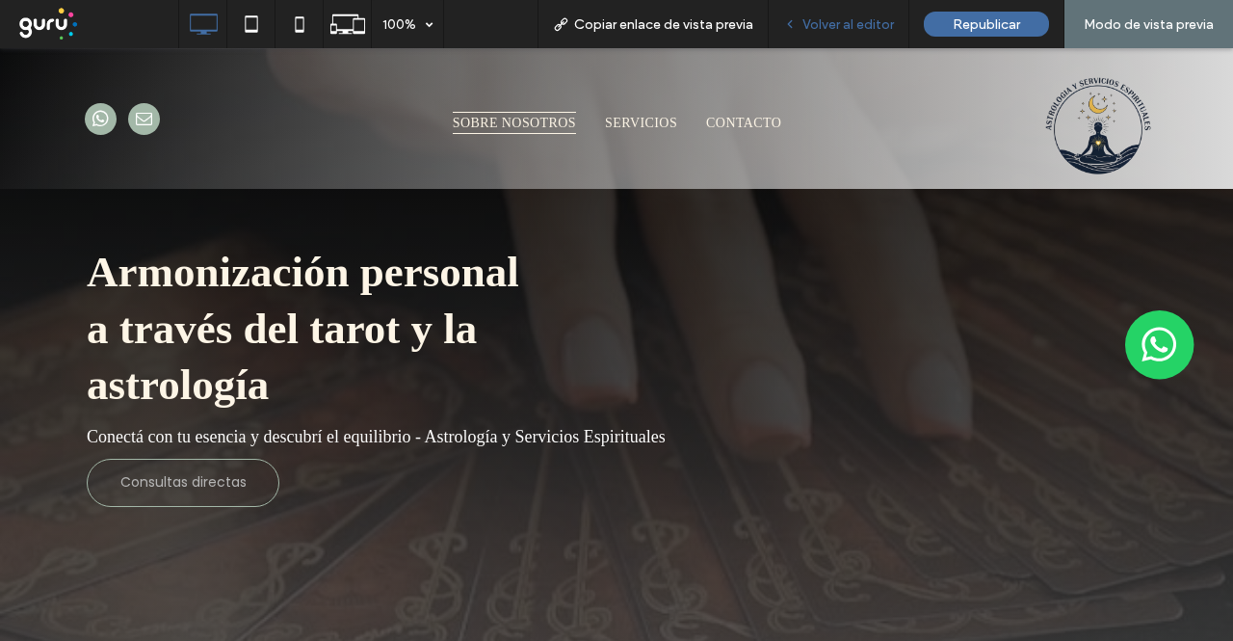
click at [827, 28] on span "Volver al editor" at bounding box center [849, 24] width 92 height 16
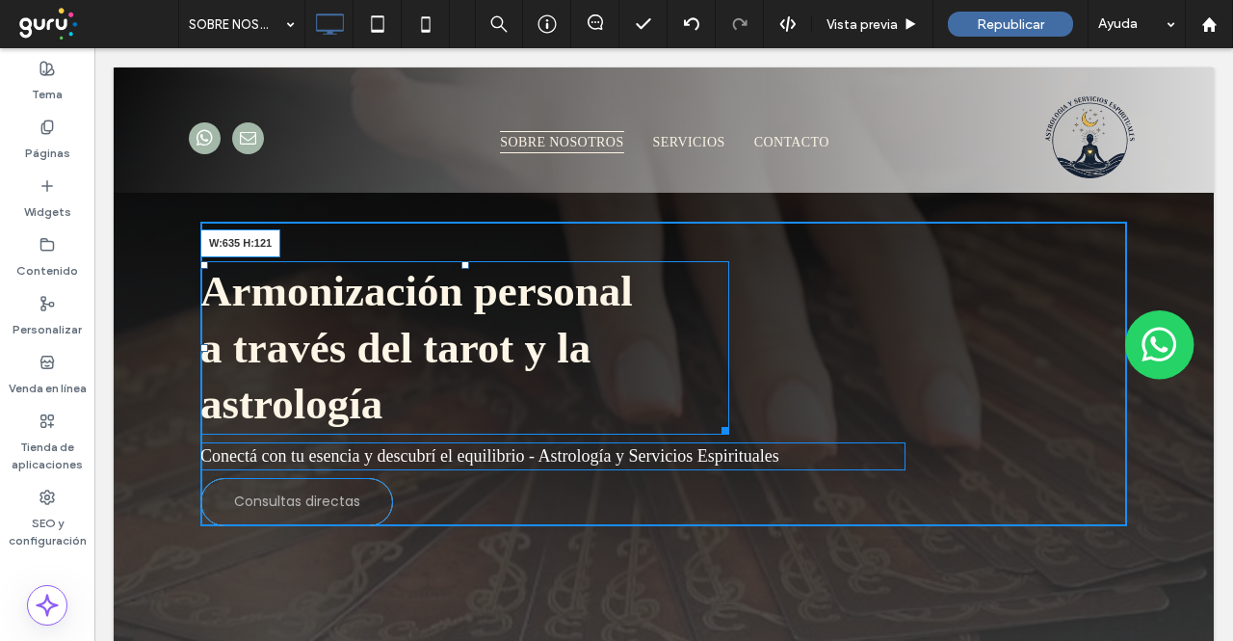
drag, startPoint x: 722, startPoint y: 427, endPoint x: 911, endPoint y: 458, distance: 191.4
click at [805, 424] on div "Armonización personal a través del tarot y la astrología W:635 H:121 Conectá co…" at bounding box center [663, 374] width 927 height 304
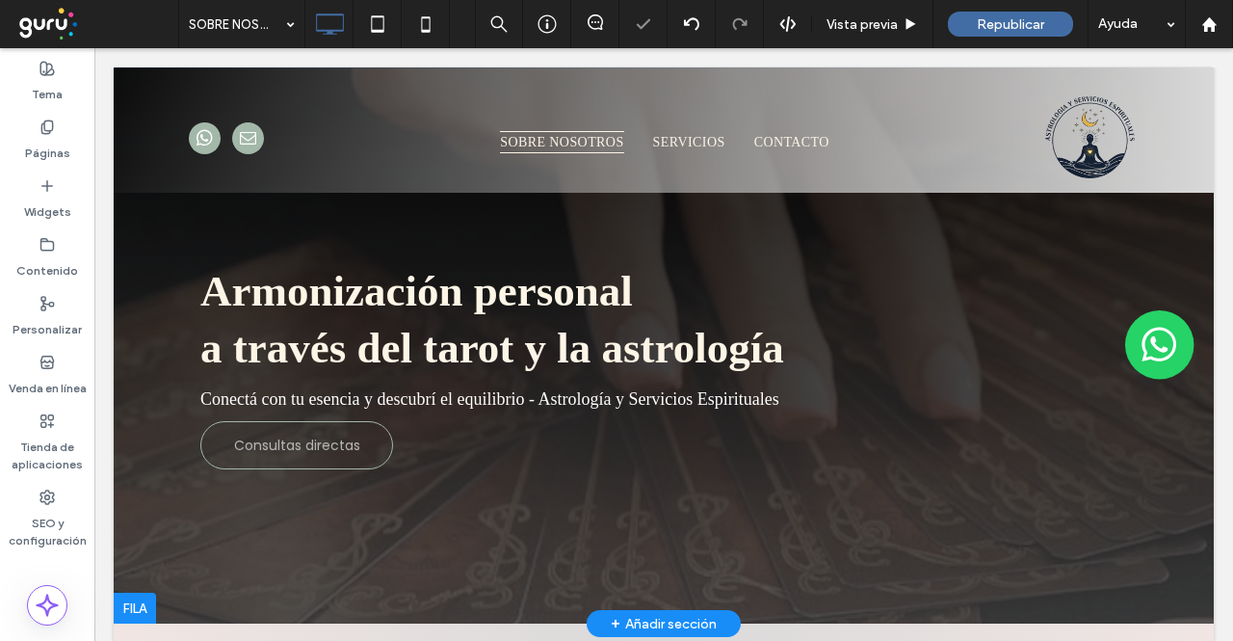
click at [555, 384] on div "Armonización personal a través del tarot y la astrología Conectá con tu esencia…" at bounding box center [663, 346] width 927 height 248
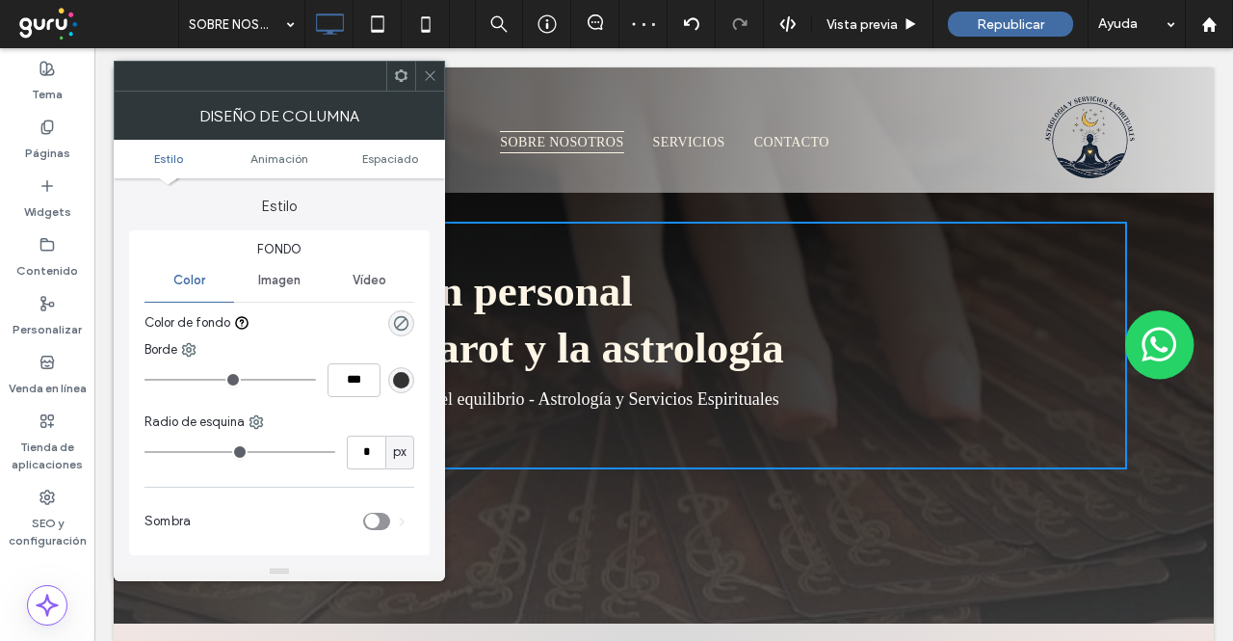
click at [418, 72] on div at bounding box center [429, 76] width 29 height 29
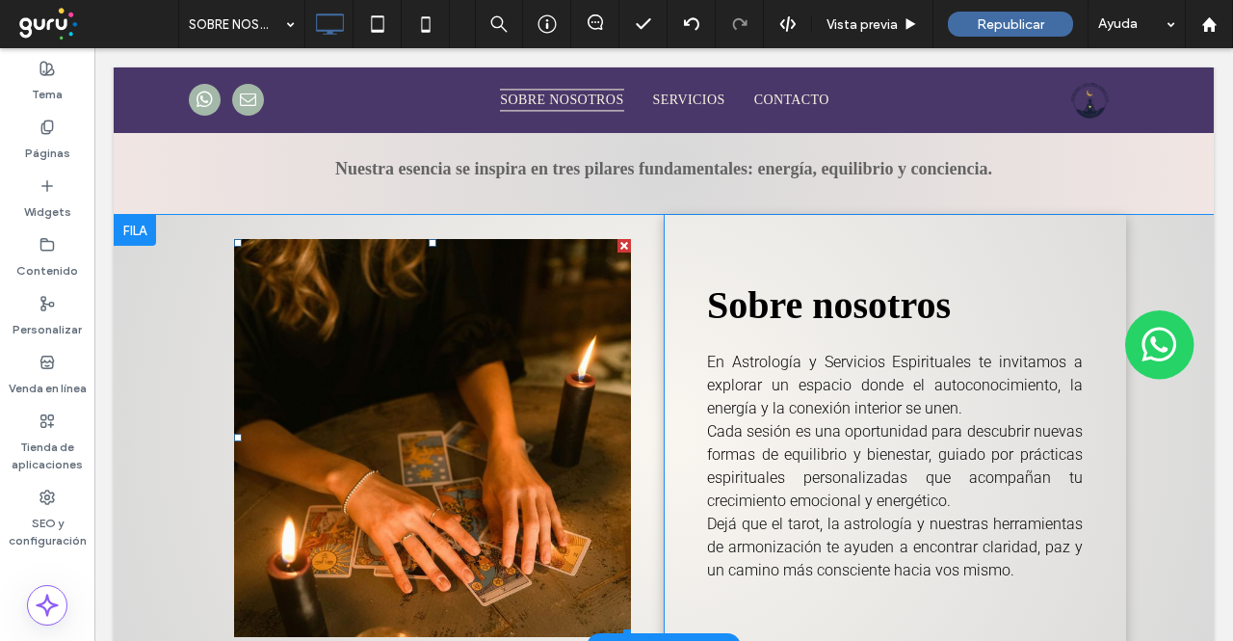
scroll to position [578, 0]
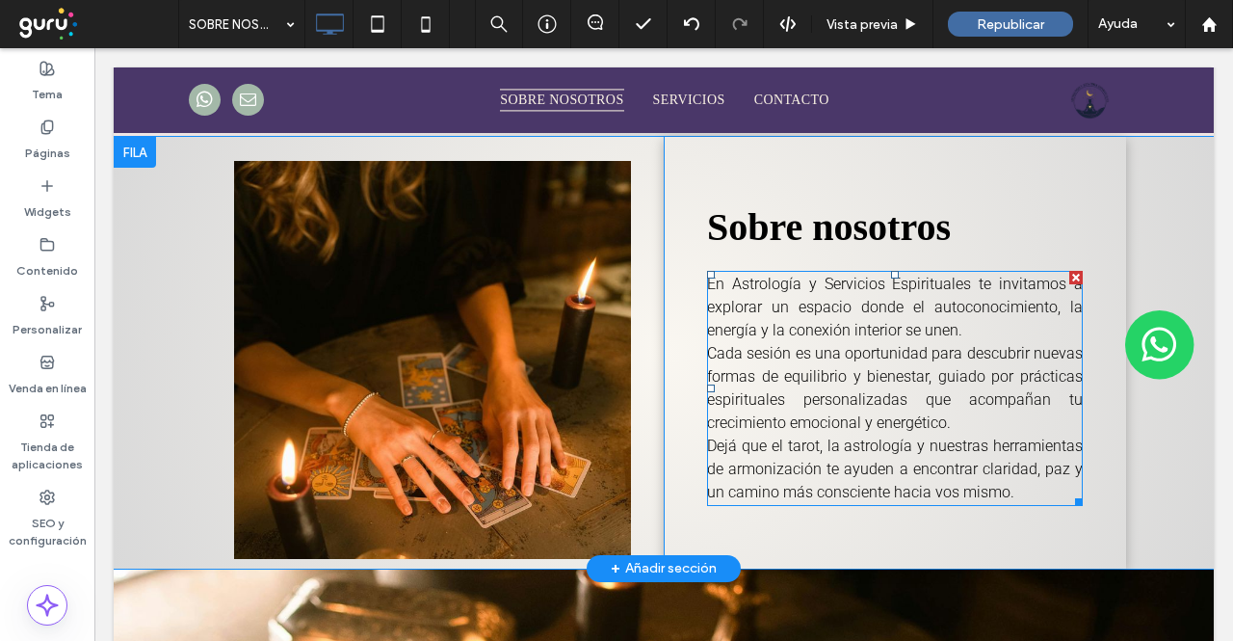
click at [832, 382] on span "En Astrología y Servicios Espirituales te invitamos a explorar un espacio donde…" at bounding box center [895, 388] width 376 height 226
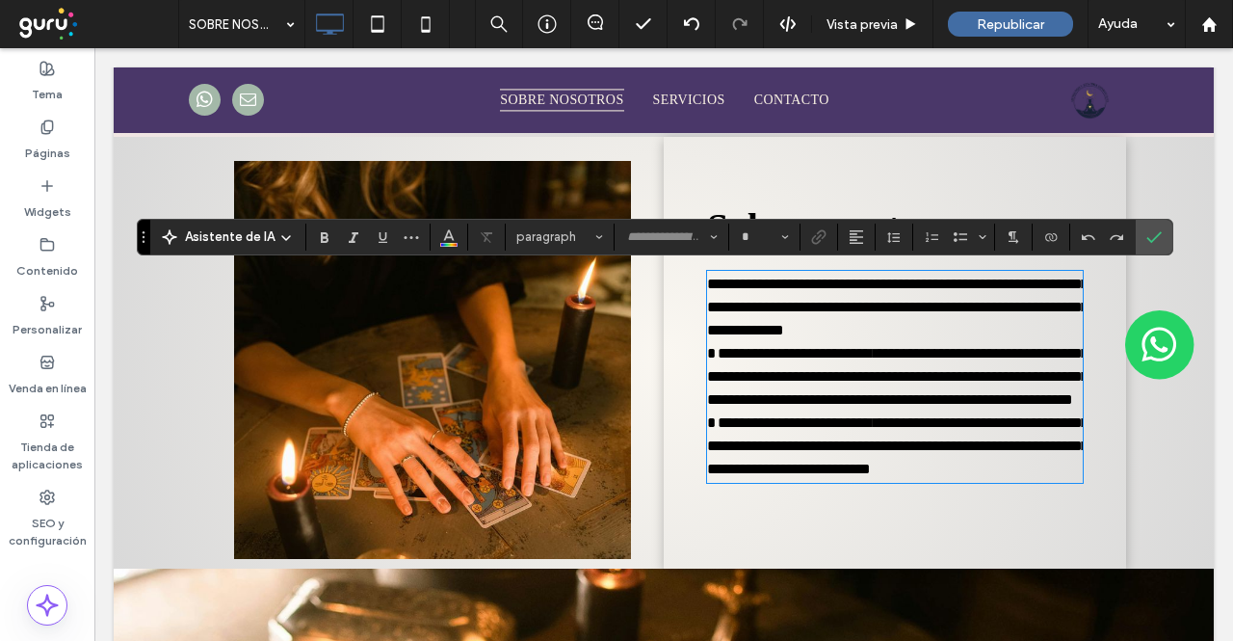
type input "******"
type input "**"
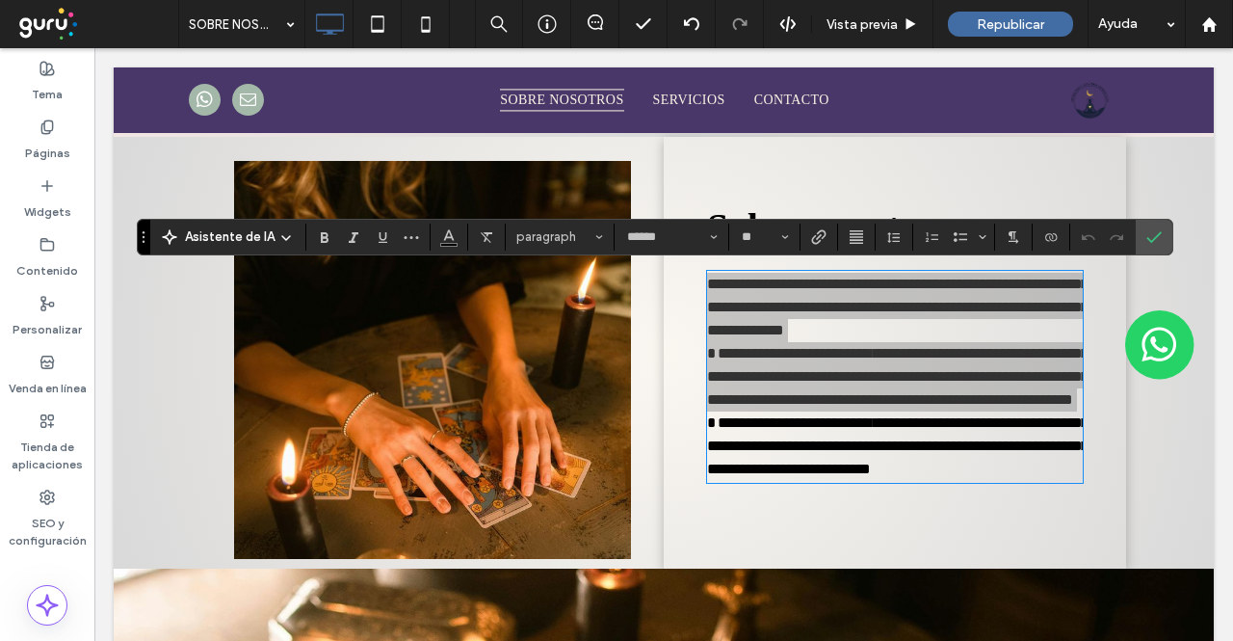
click at [850, 247] on span "Alineación" at bounding box center [856, 237] width 15 height 25
click at [875, 274] on div "ui.textEditor.alignment.left" at bounding box center [875, 267] width 25 height 15
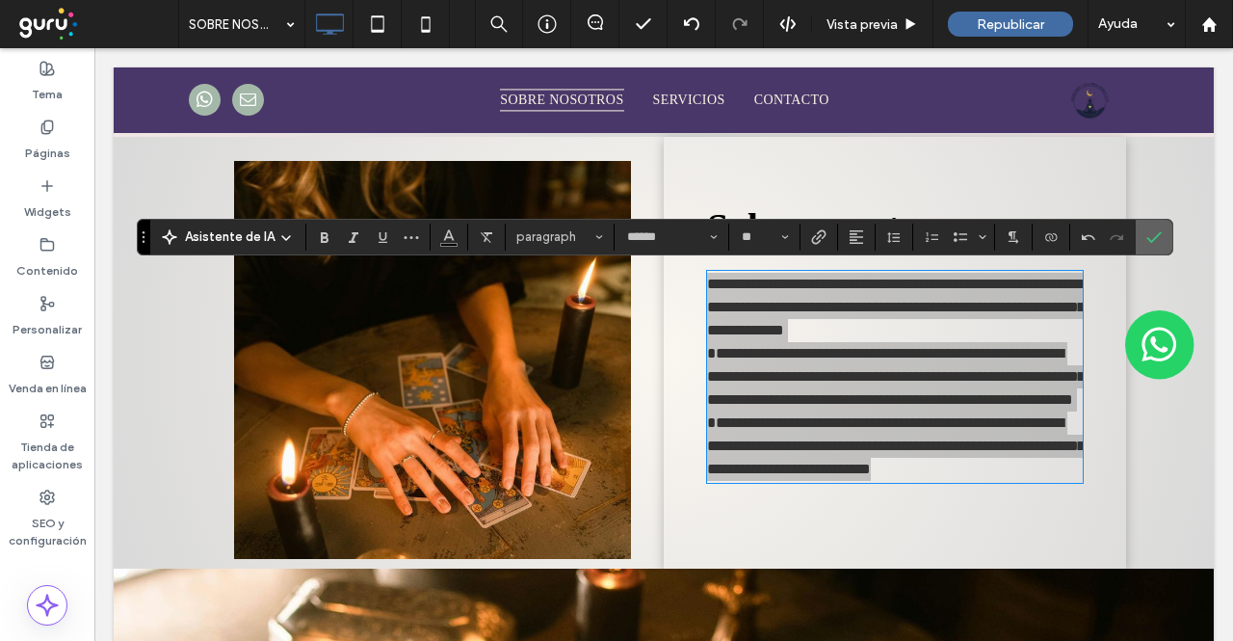
click at [1140, 236] on label "Confirmar" at bounding box center [1154, 237] width 29 height 35
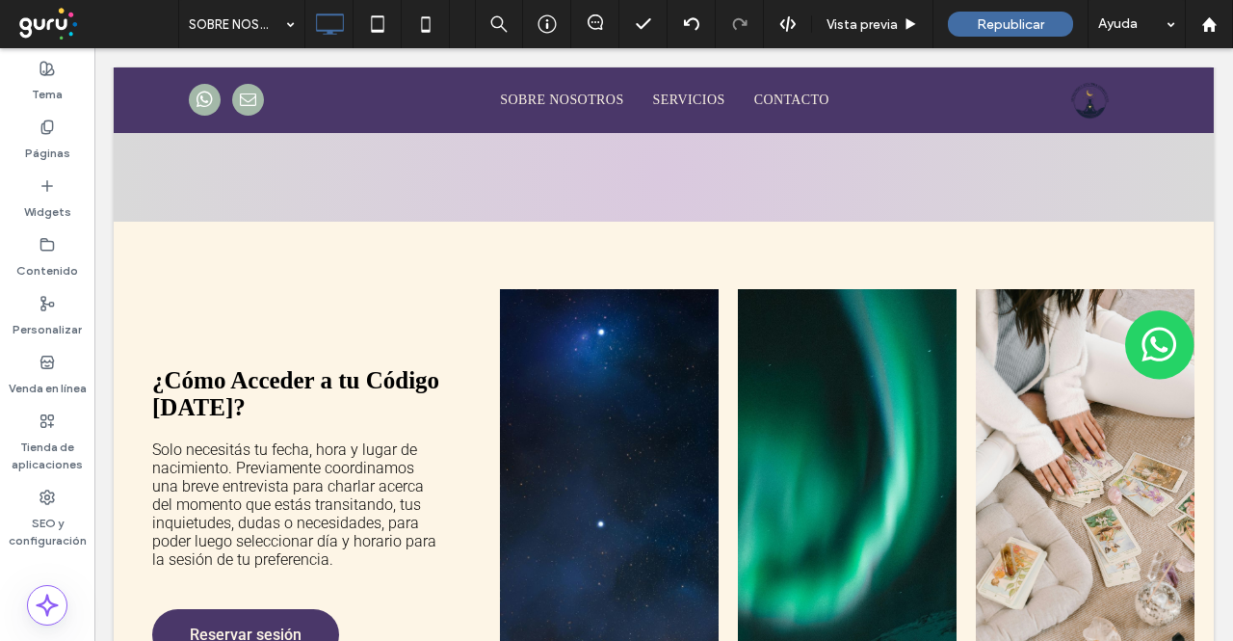
scroll to position [1542, 0]
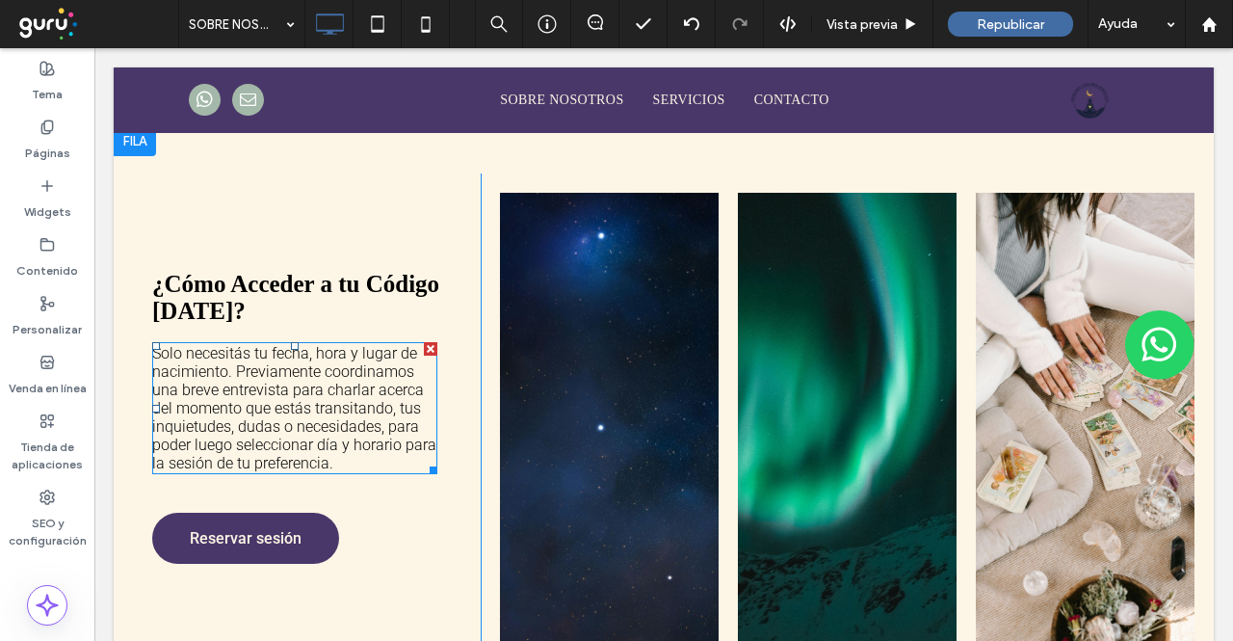
click at [308, 436] on span "Solo necesitás tu fecha, hora y lugar de nacimiento. Previamente coordinamos un…" at bounding box center [294, 408] width 284 height 128
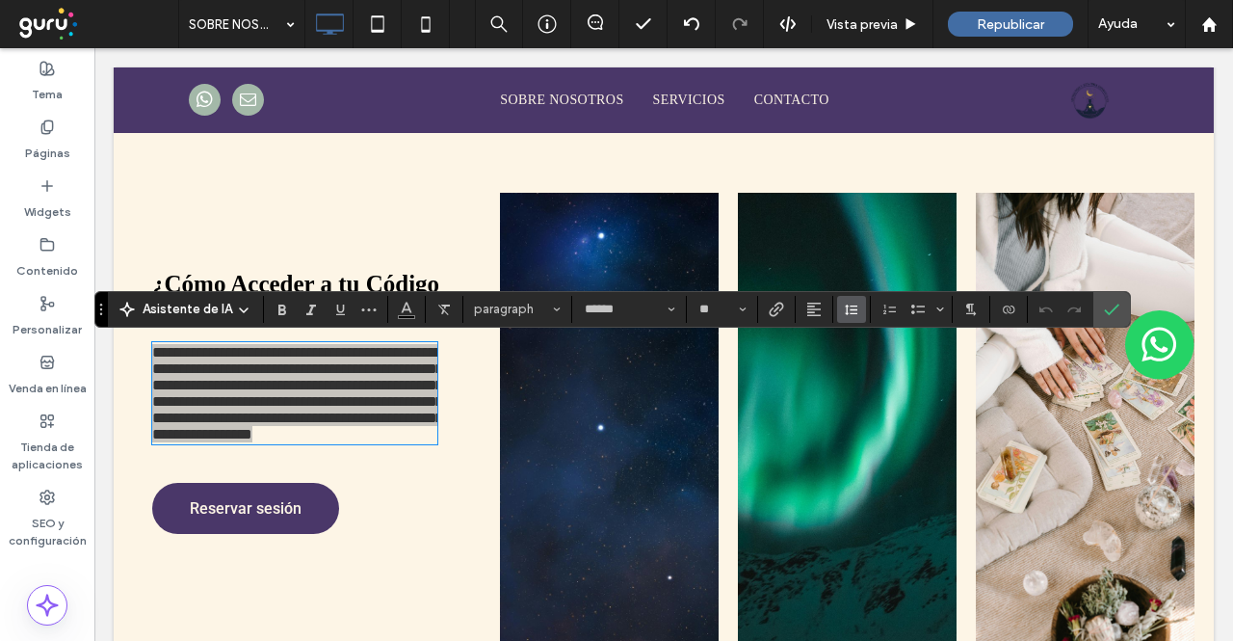
click at [844, 306] on icon "Altura de la línea" at bounding box center [851, 309] width 15 height 15
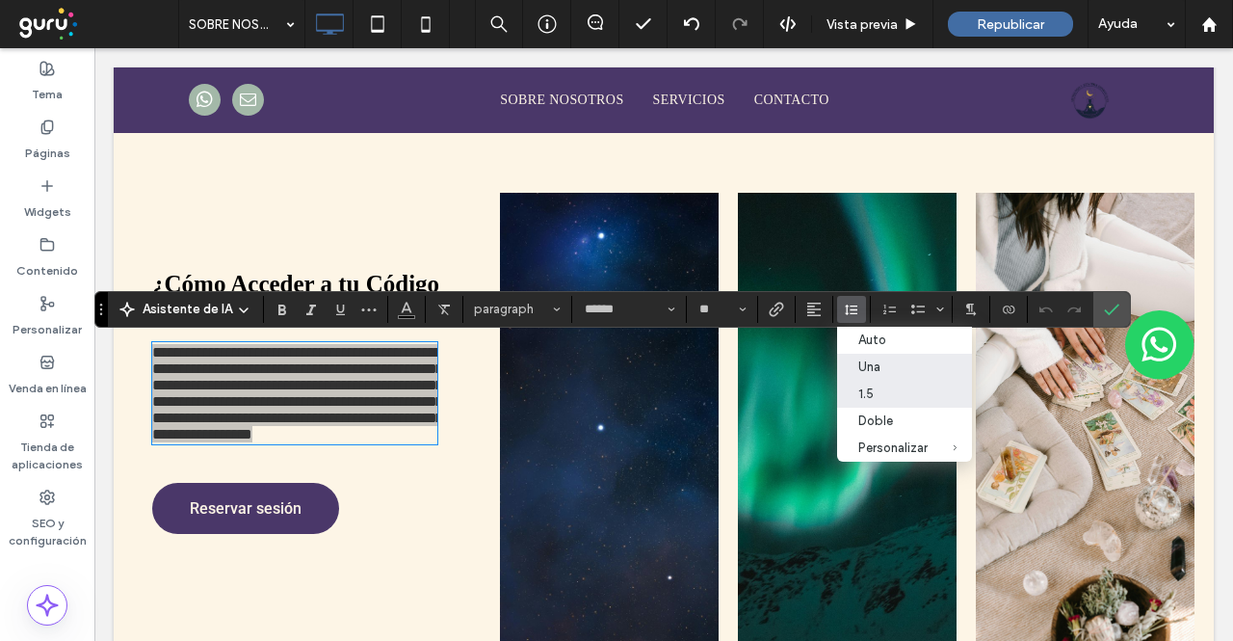
click at [863, 392] on div "1.5" at bounding box center [893, 393] width 69 height 14
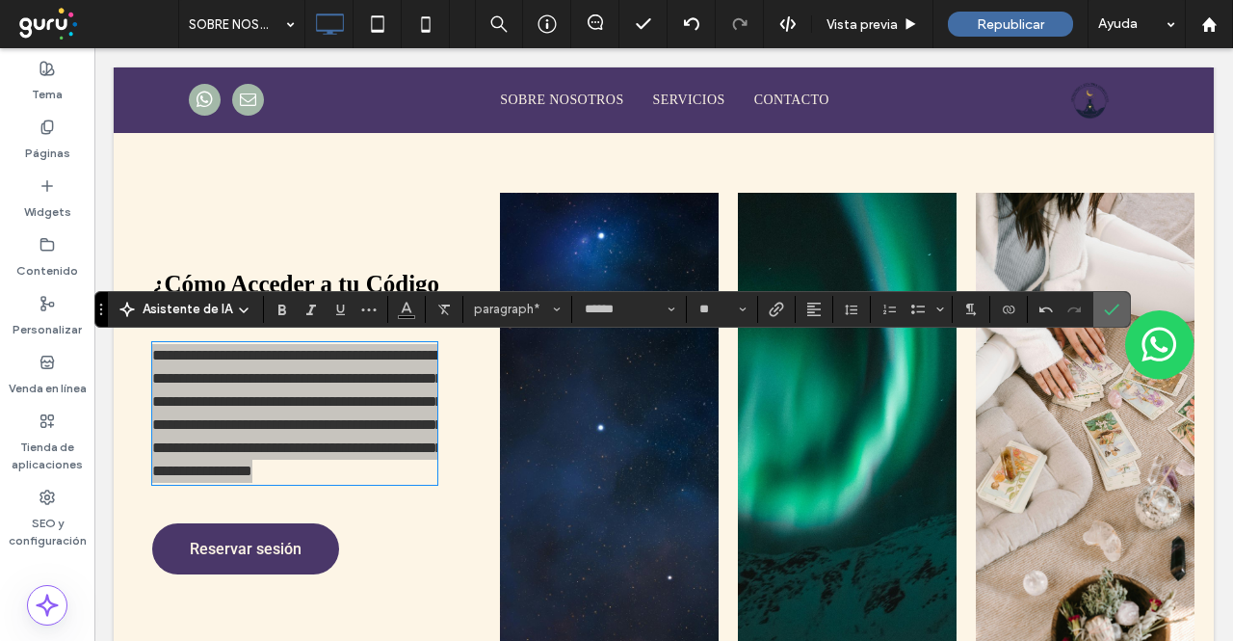
click at [1097, 310] on label "Confirmar" at bounding box center [1111, 309] width 29 height 35
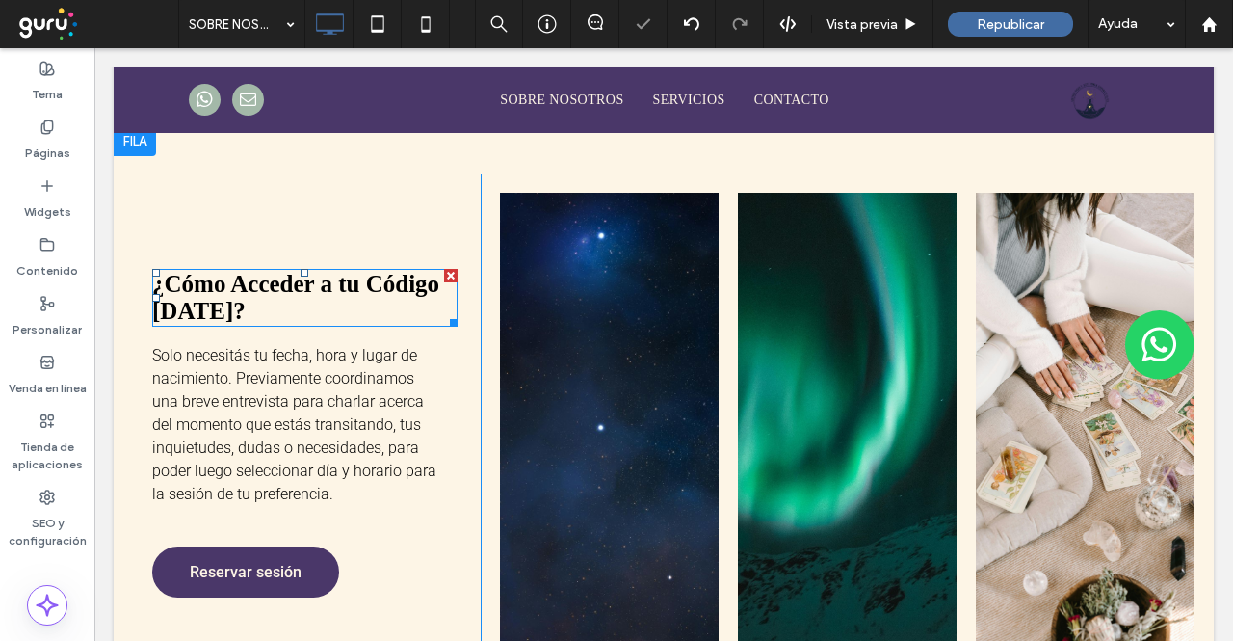
click at [308, 277] on span "¿Cómo Acceder a tu Código Natal?" at bounding box center [295, 297] width 287 height 53
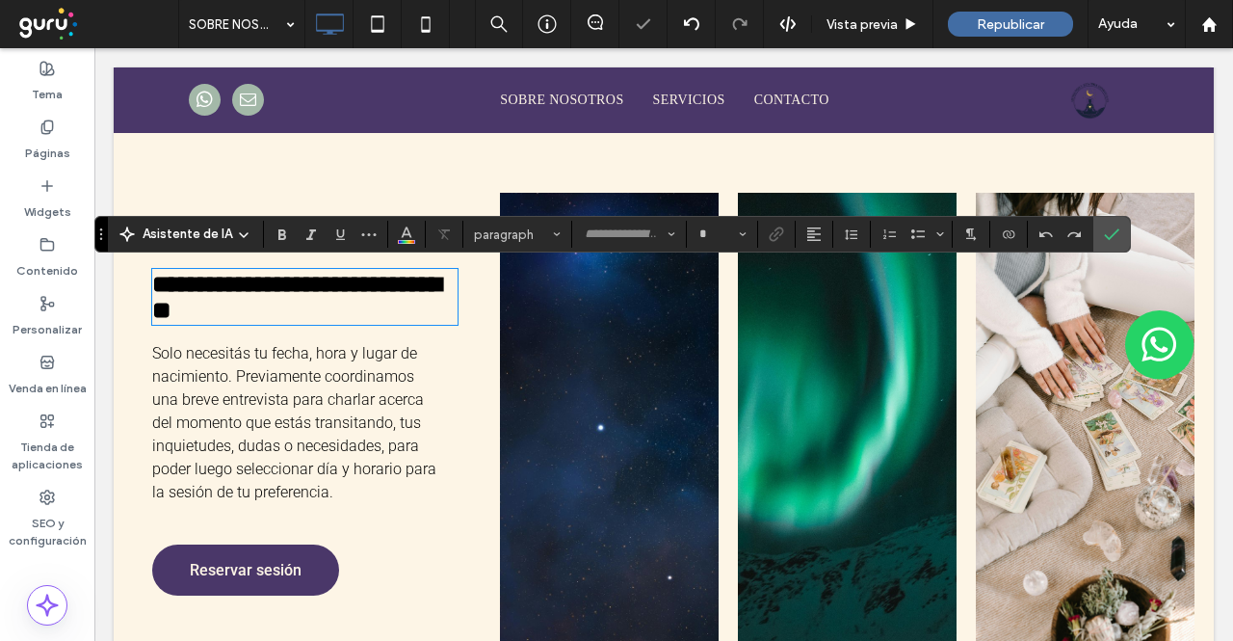
type input "*******"
type input "**"
click at [850, 234] on icon "Altura de la línea" at bounding box center [851, 233] width 15 height 15
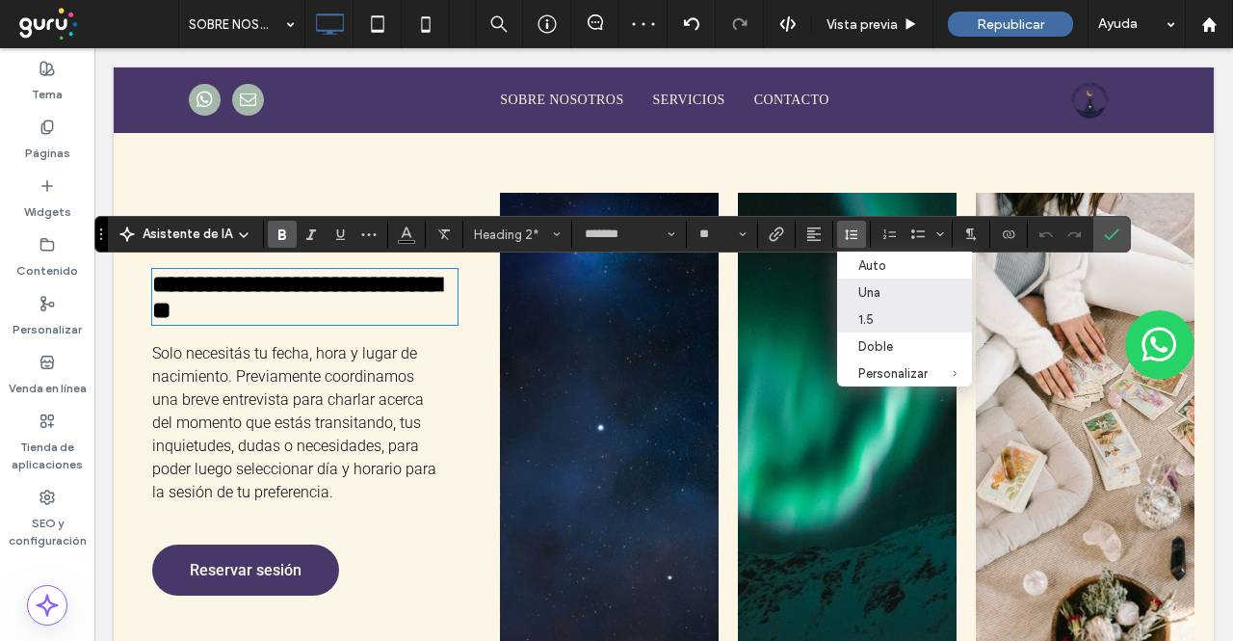
click at [868, 316] on div "1.5" at bounding box center [893, 319] width 69 height 14
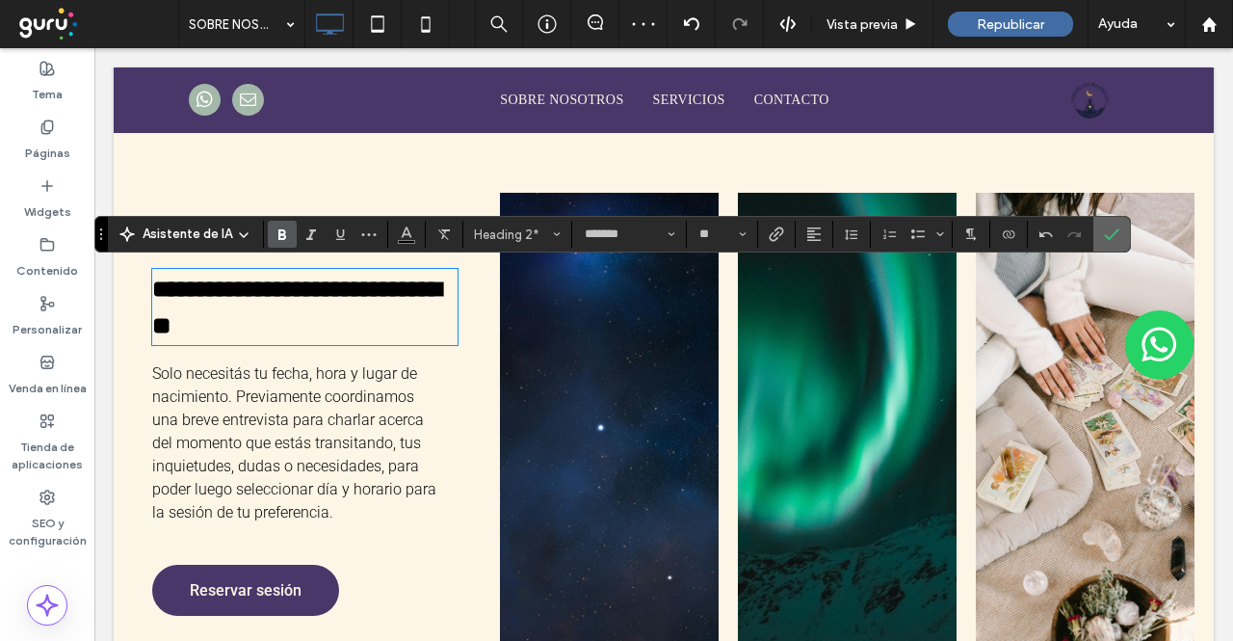
click at [1113, 225] on label "Confirmar" at bounding box center [1111, 234] width 29 height 35
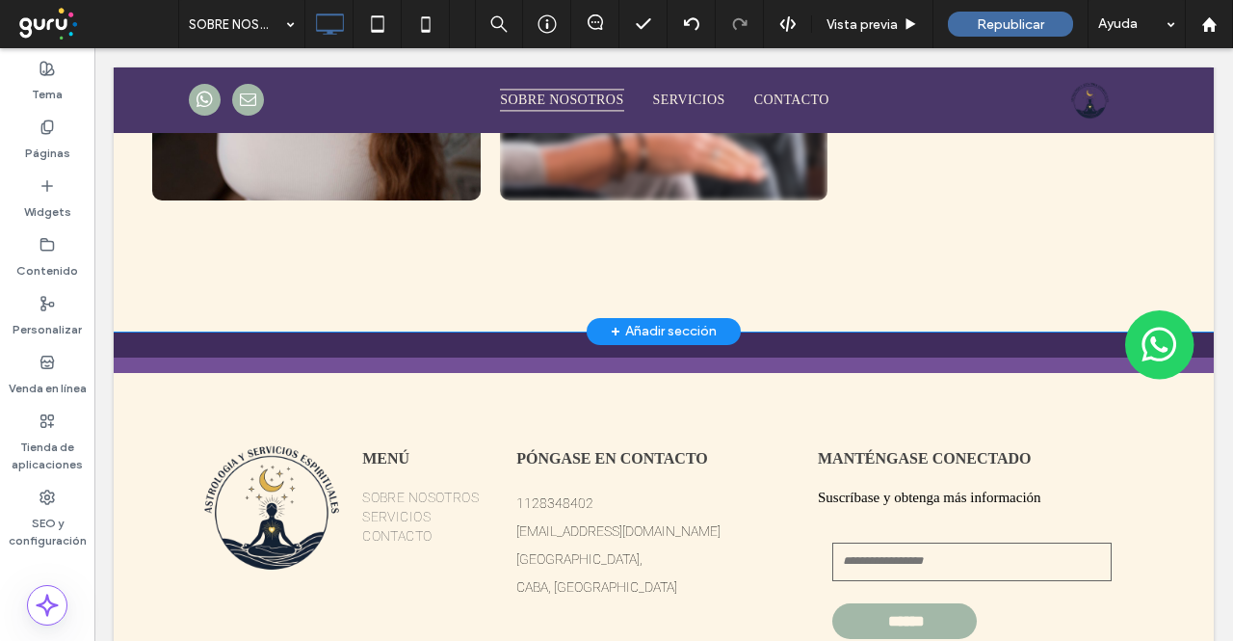
scroll to position [3276, 0]
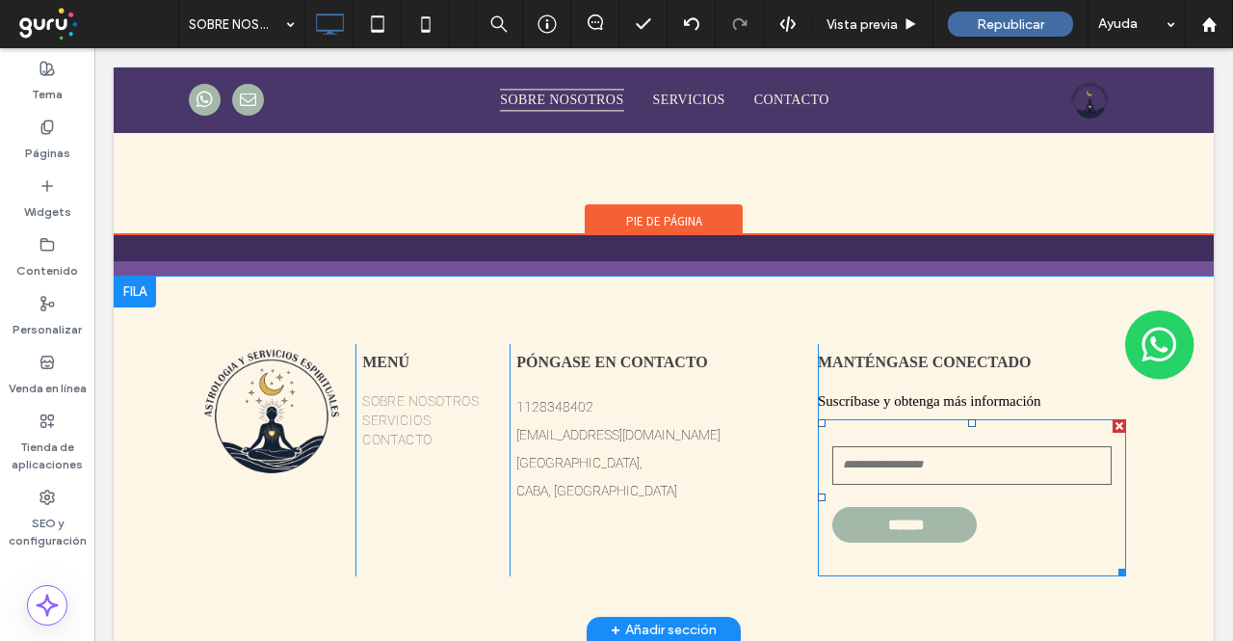
drag, startPoint x: 898, startPoint y: 477, endPoint x: 815, endPoint y: 331, distance: 167.4
click at [898, 477] on input "email" at bounding box center [971, 465] width 279 height 39
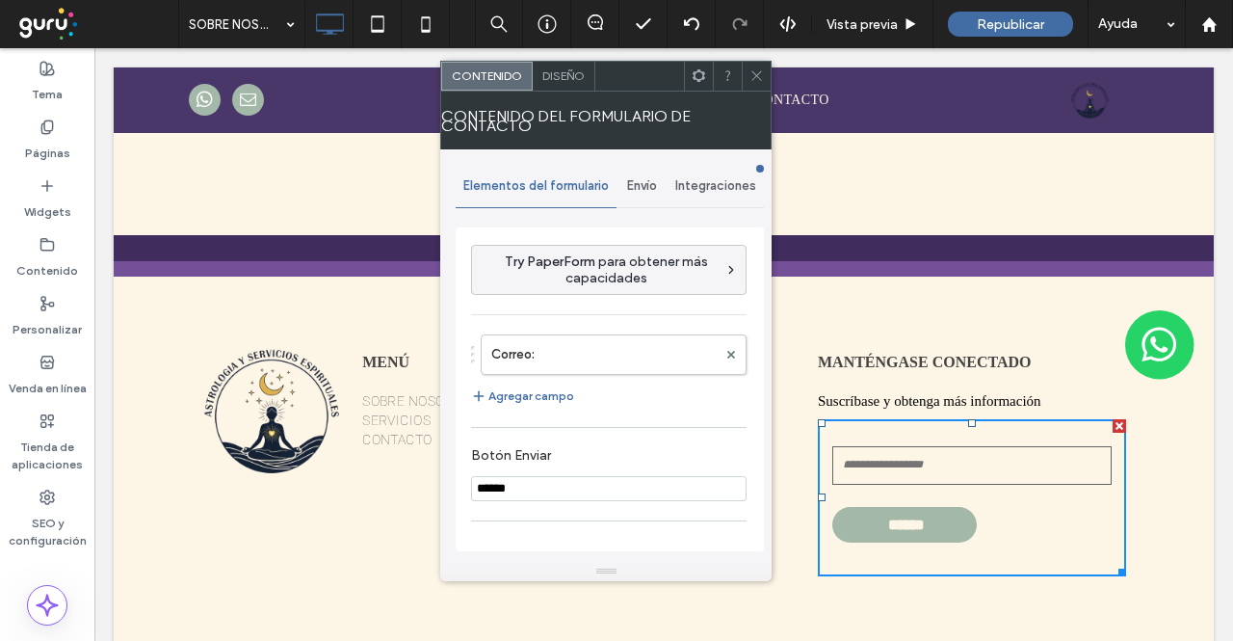
drag, startPoint x: 637, startPoint y: 184, endPoint x: 645, endPoint y: 205, distance: 22.6
click at [640, 186] on span "Envío" at bounding box center [642, 185] width 30 height 15
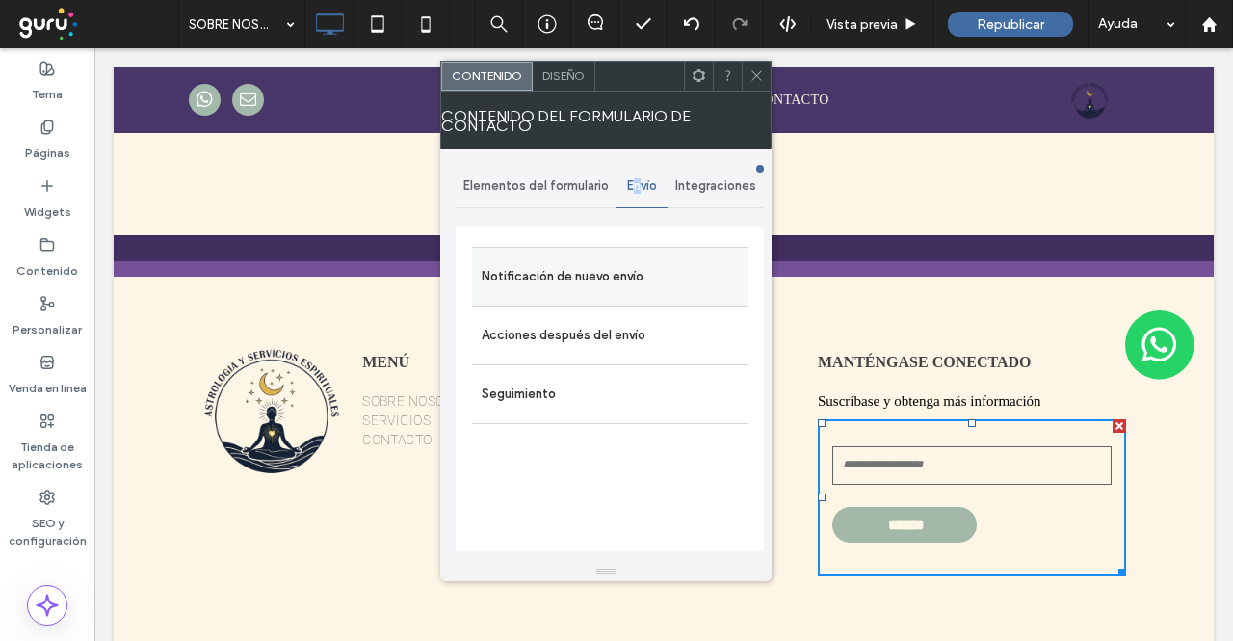
click at [630, 273] on label "Notificación de nuevo envío" at bounding box center [610, 276] width 257 height 39
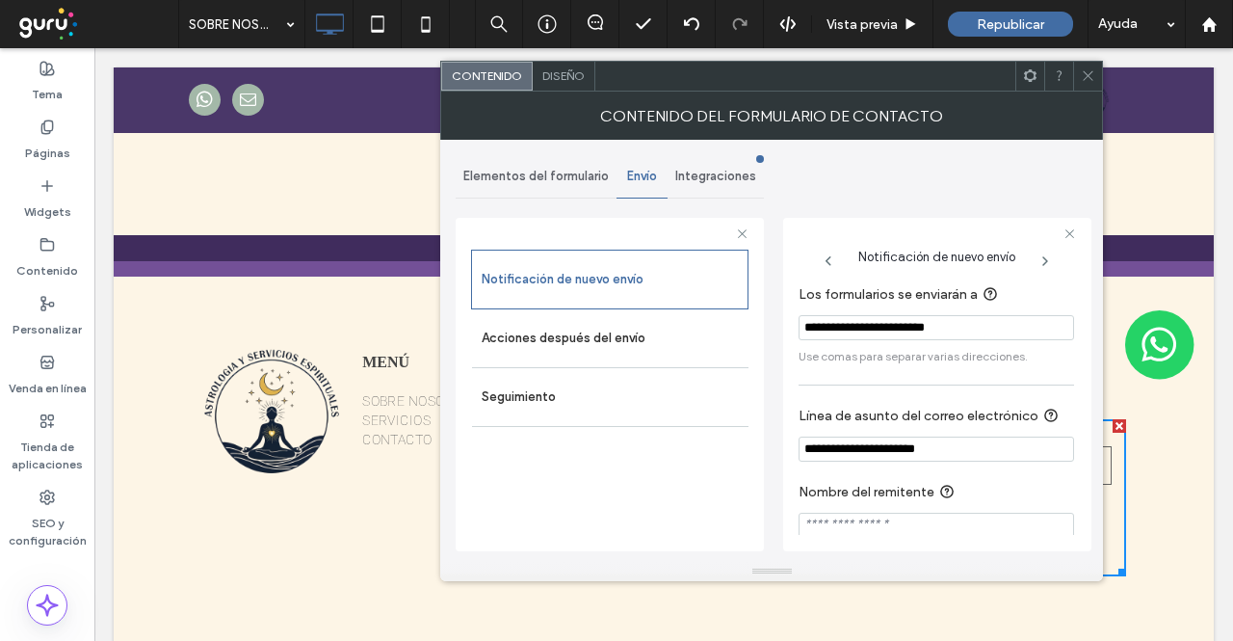
click at [1082, 78] on icon at bounding box center [1088, 75] width 14 height 14
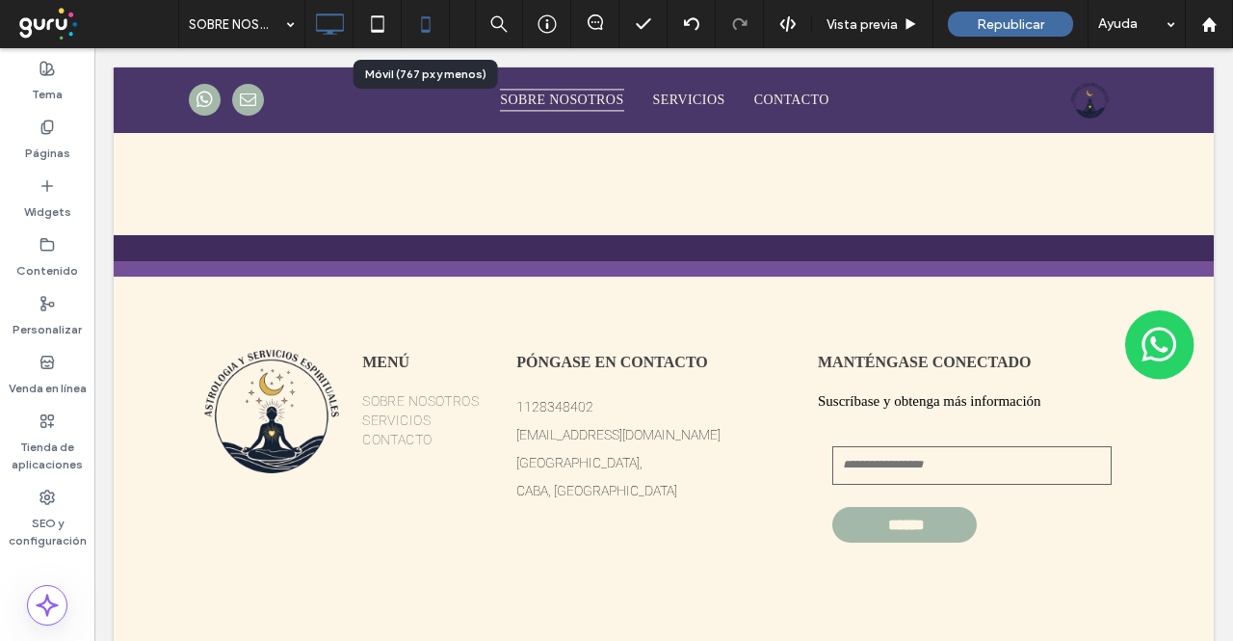
click at [430, 13] on icon at bounding box center [426, 24] width 39 height 39
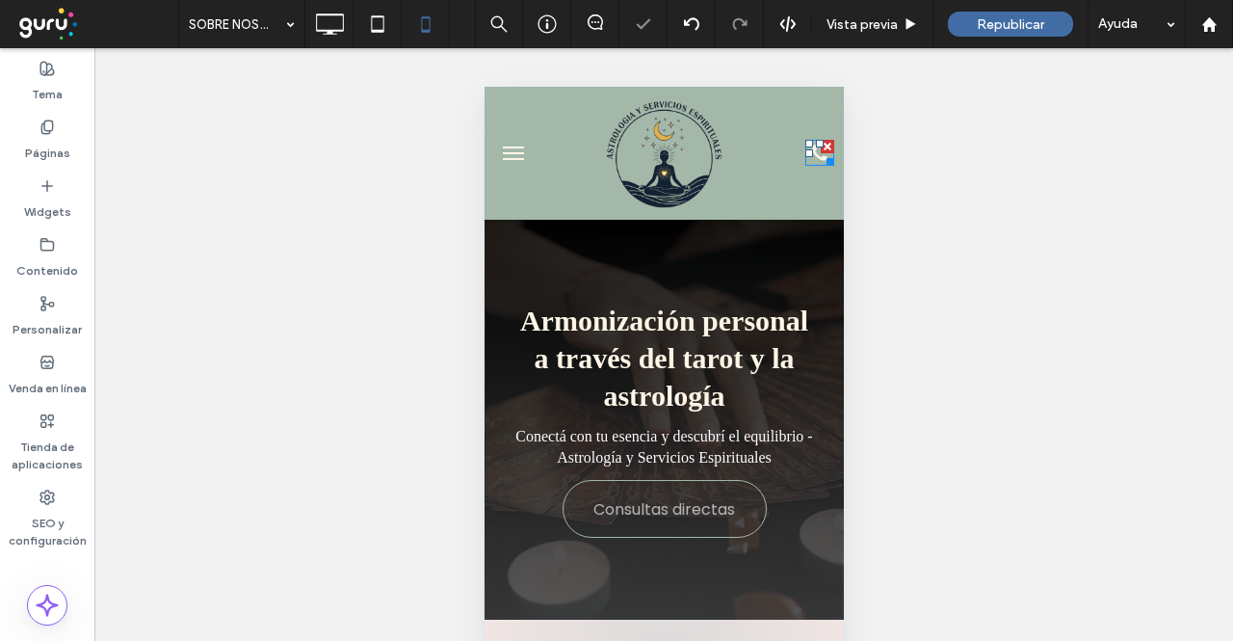
scroll to position [0, 0]
click at [517, 154] on button "menu" at bounding box center [512, 153] width 39 height 39
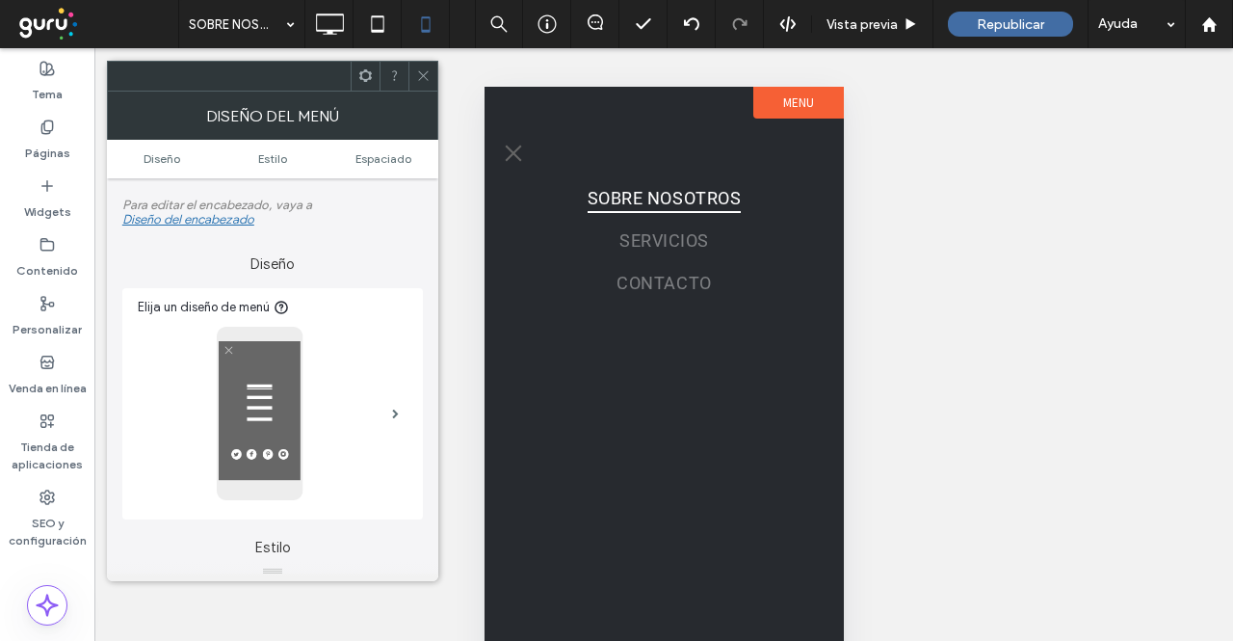
click at [514, 158] on button "menu" at bounding box center [512, 153] width 39 height 39
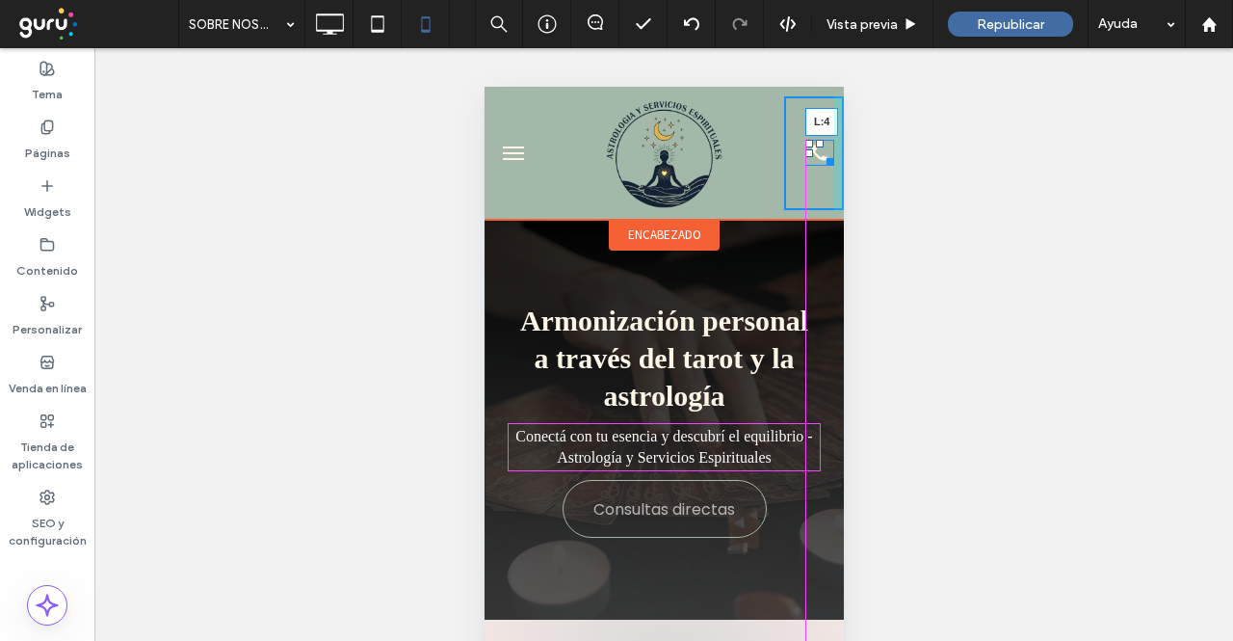
drag, startPoint x: 792, startPoint y: 151, endPoint x: 773, endPoint y: 151, distance: 19.3
click at [783, 151] on div "L:4" at bounding box center [813, 153] width 60 height 114
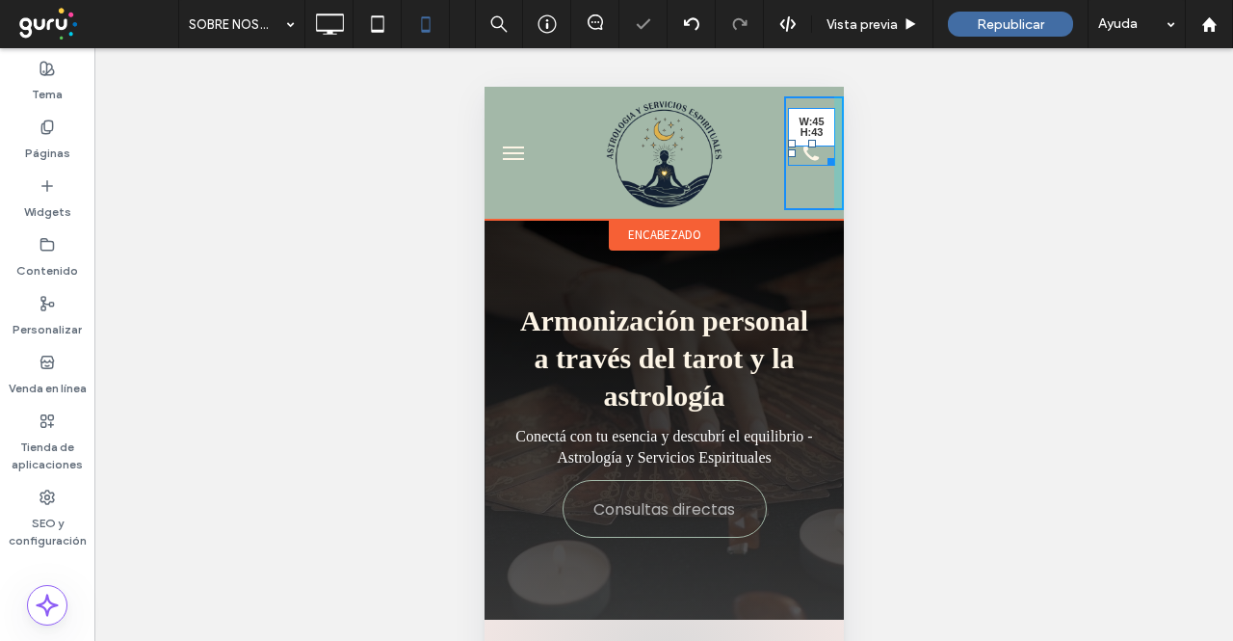
drag, startPoint x: 814, startPoint y: 155, endPoint x: 815, endPoint y: 171, distance: 15.4
click at [820, 166] on div at bounding box center [827, 158] width 14 height 14
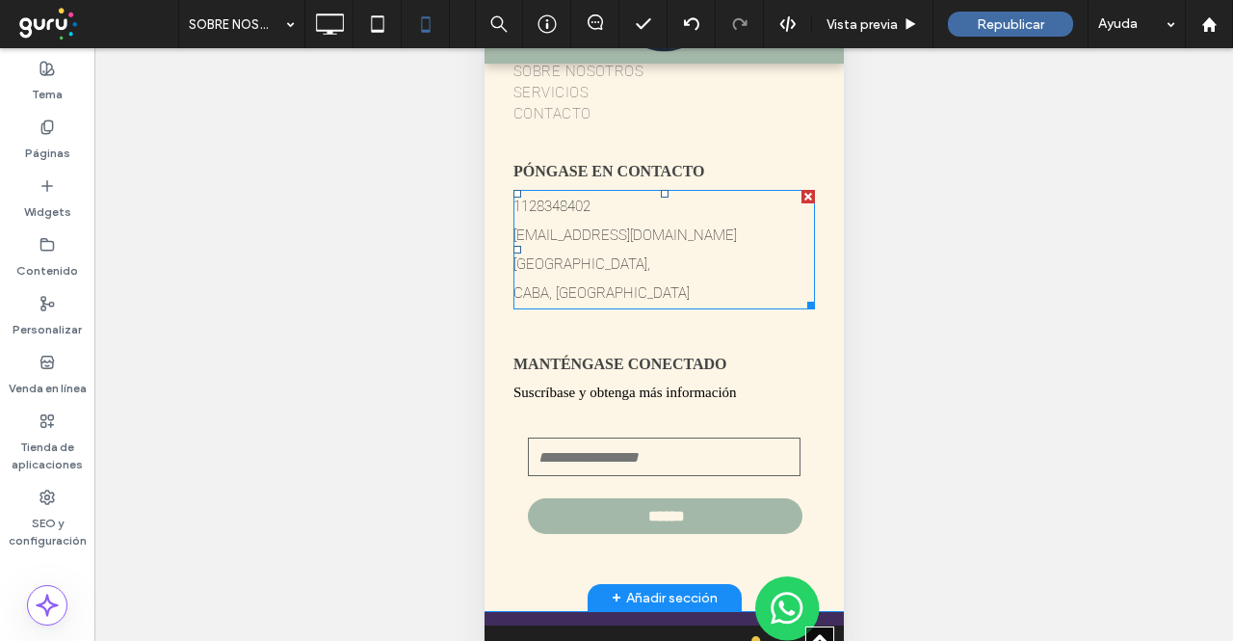
scroll to position [6845, 0]
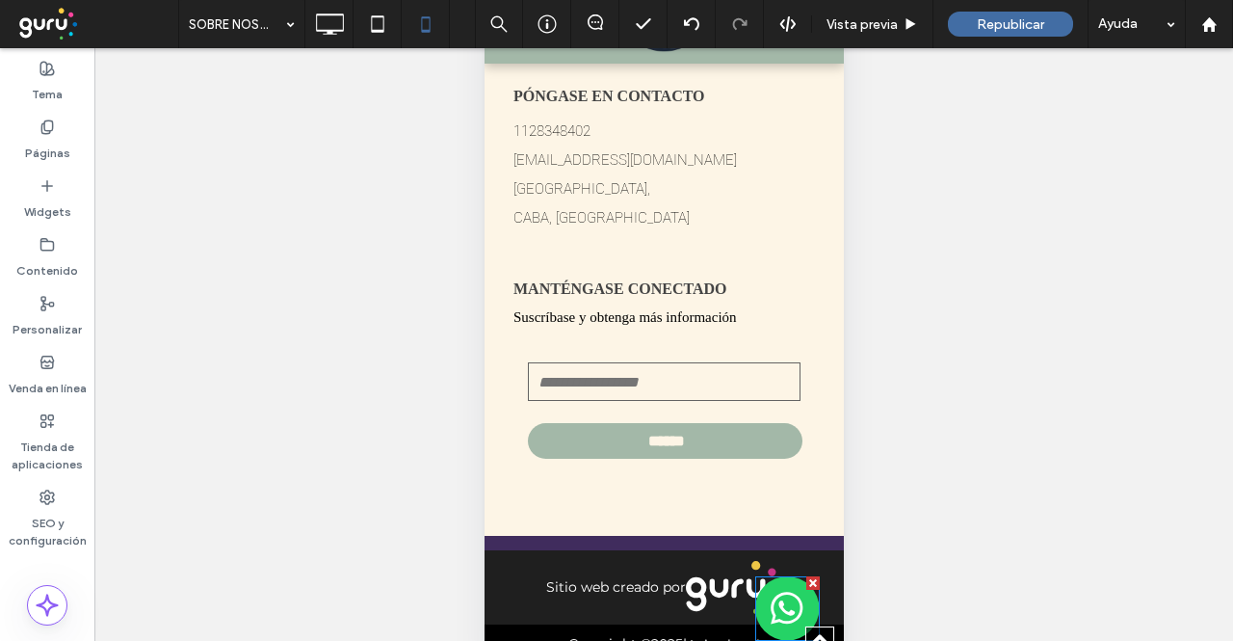
drag, startPoint x: 778, startPoint y: 621, endPoint x: 729, endPoint y: 569, distance: 70.9
click at [777, 621] on img at bounding box center [786, 608] width 65 height 65
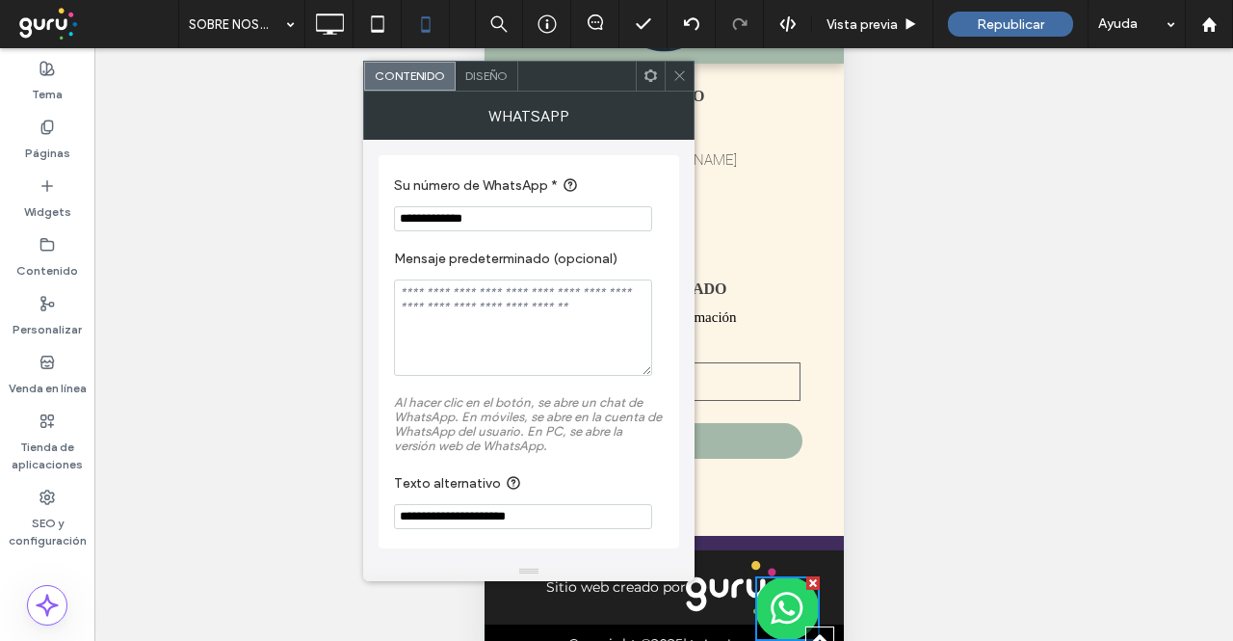
click at [490, 74] on span "Diseño" at bounding box center [486, 75] width 42 height 14
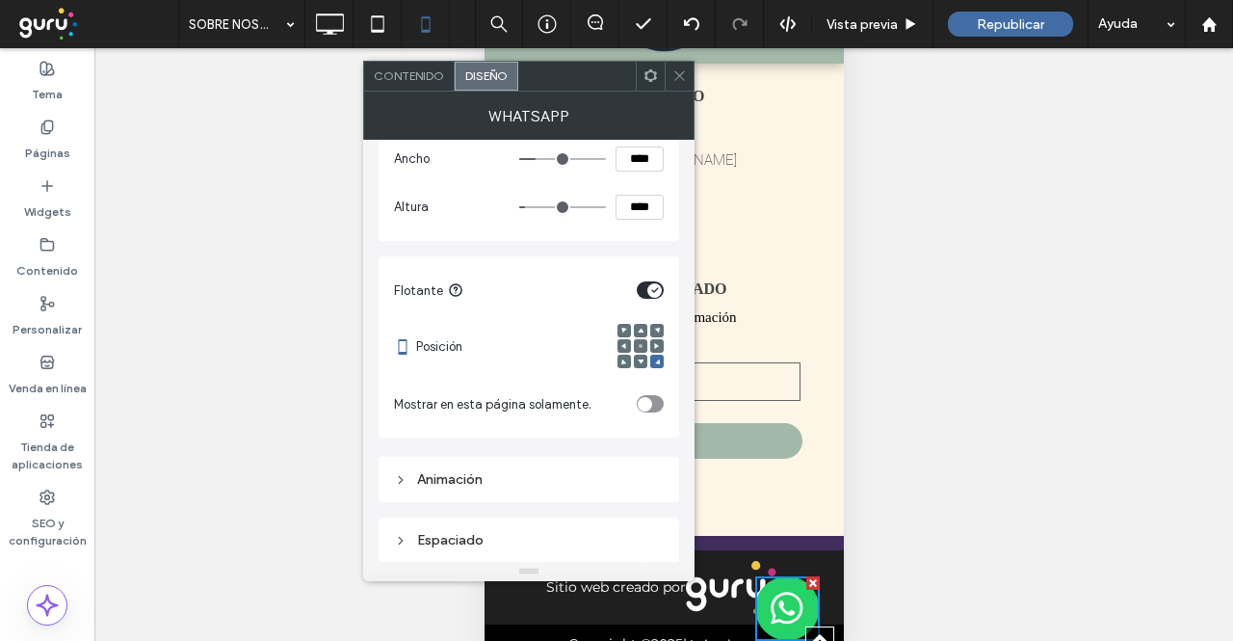
click at [562, 535] on div "Espaciado" at bounding box center [529, 540] width 270 height 16
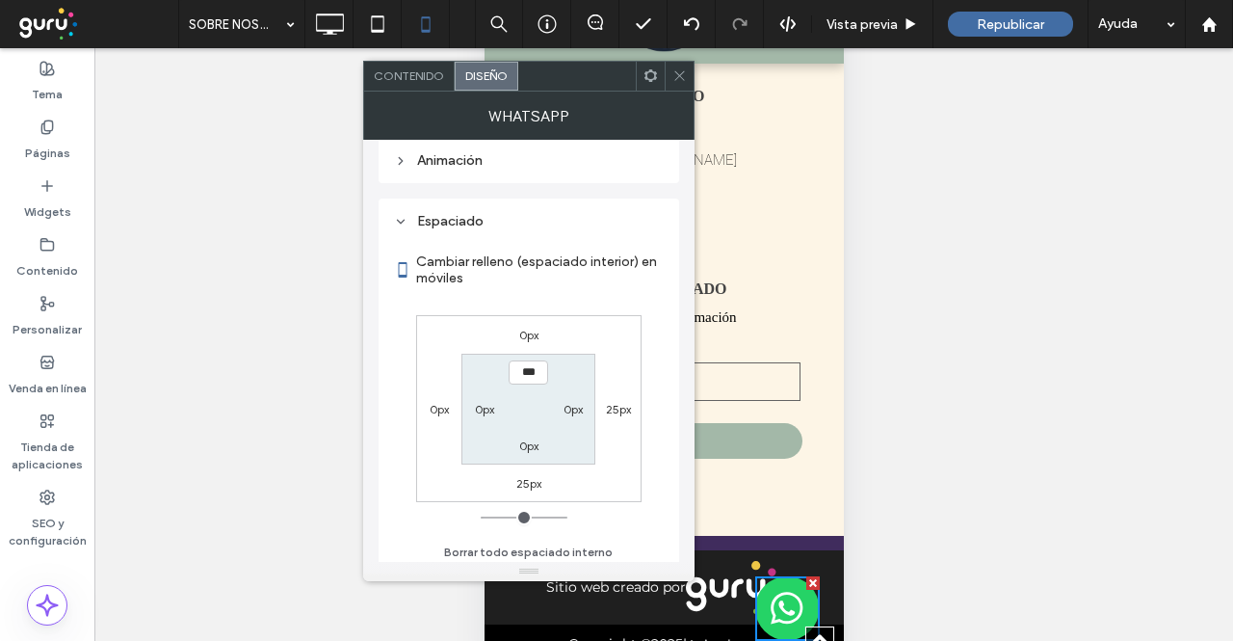
scroll to position [609, 0]
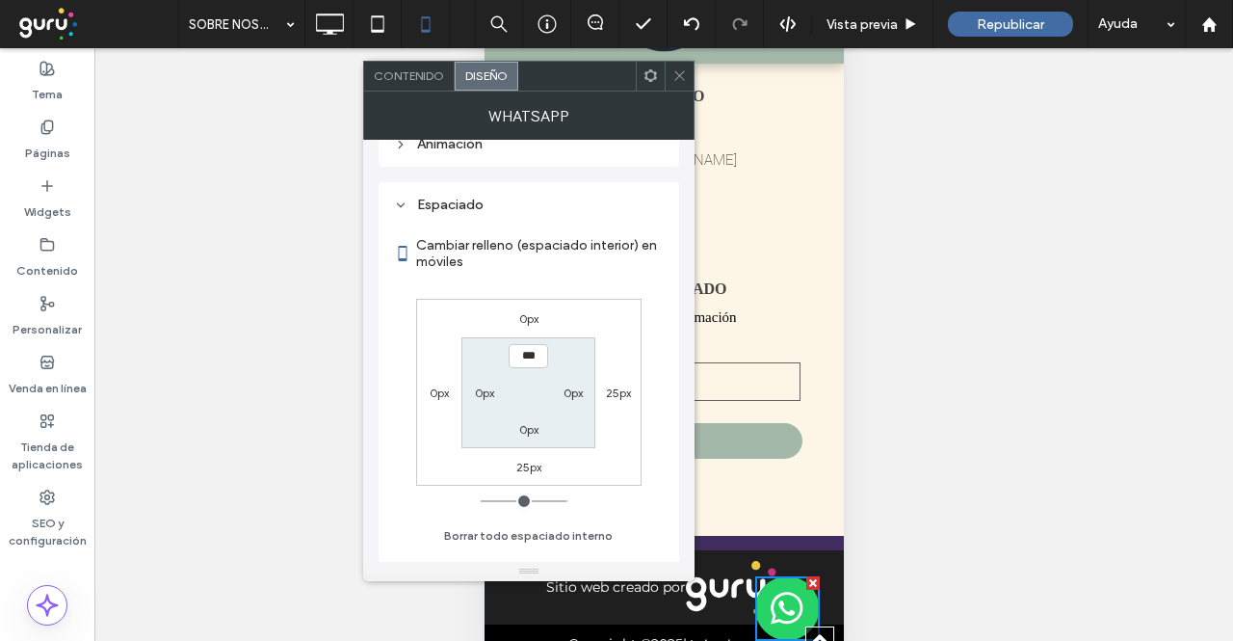
click at [519, 465] on label "25px" at bounding box center [528, 467] width 25 height 14
type input "**"
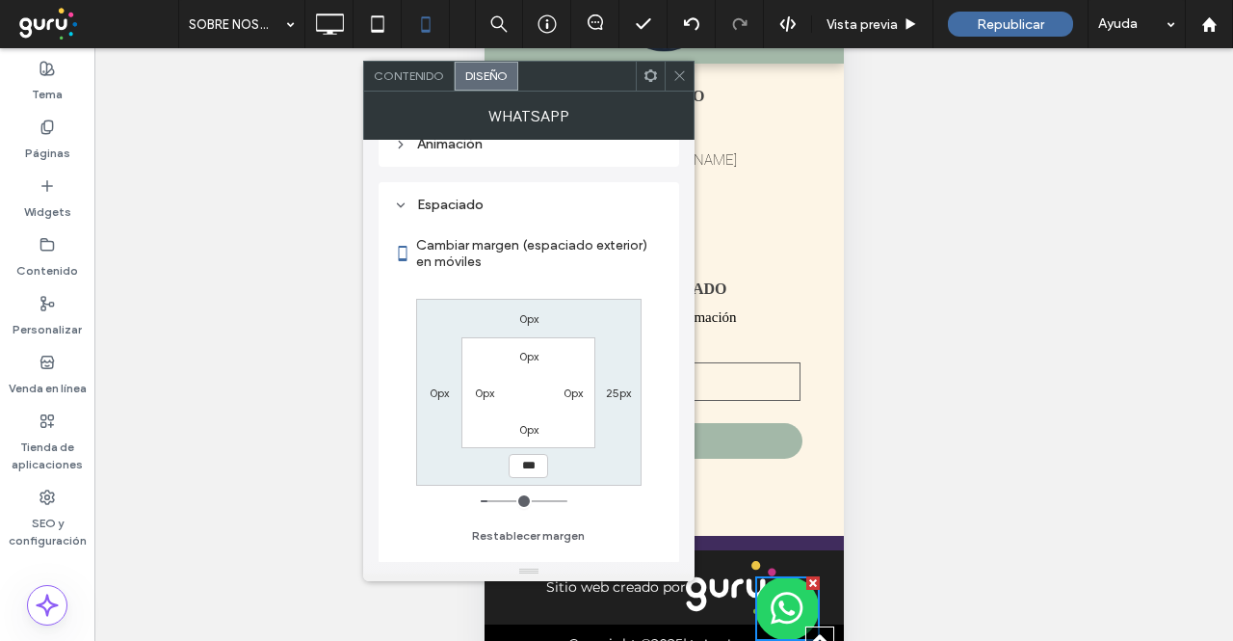
type input "***"
type input "*****"
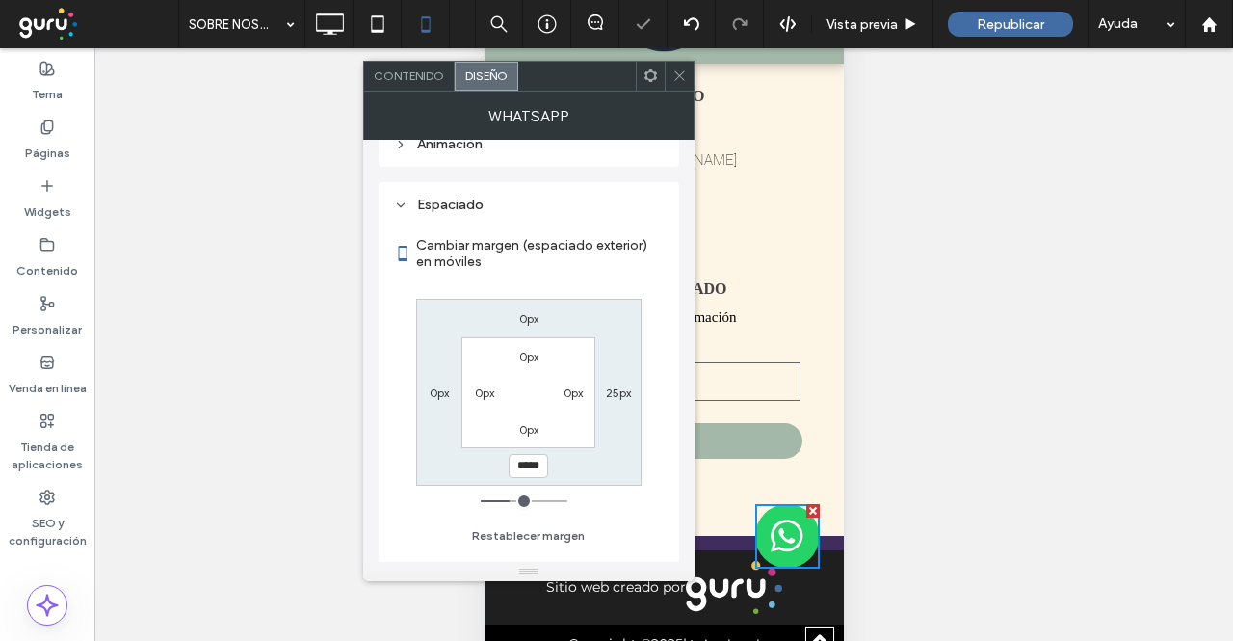
click at [678, 80] on icon at bounding box center [680, 75] width 14 height 14
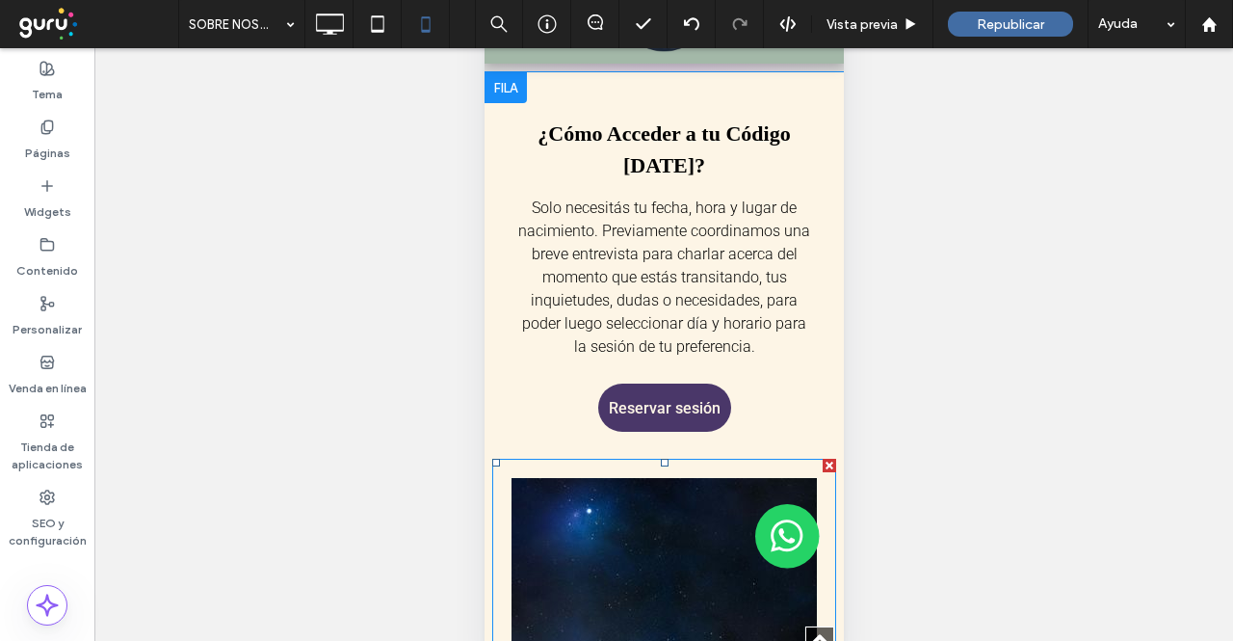
scroll to position [1931, 0]
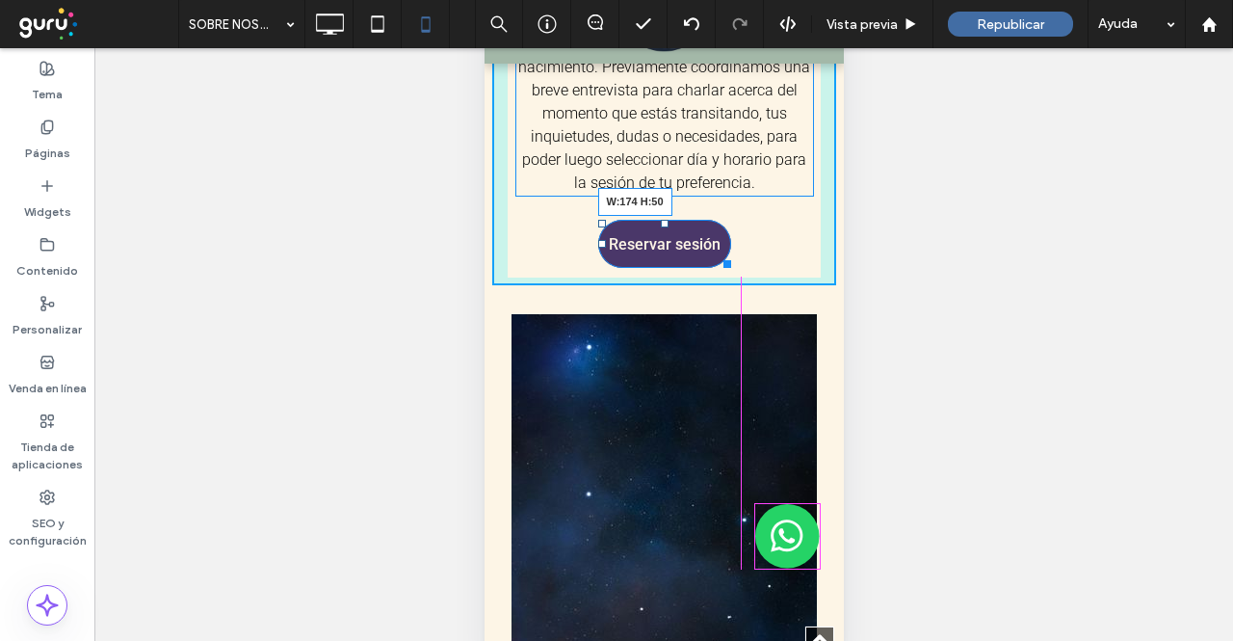
drag, startPoint x: 720, startPoint y: 315, endPoint x: 1202, endPoint y: 243, distance: 488.1
click at [730, 268] on div at bounding box center [723, 260] width 14 height 14
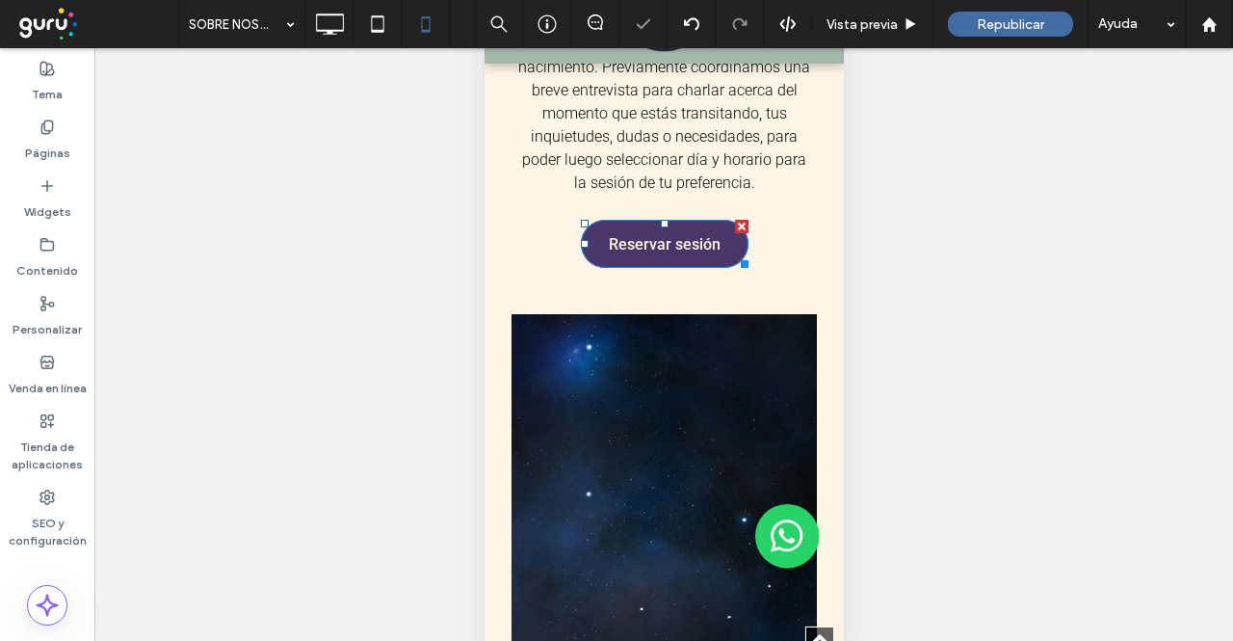
click at [669, 253] on span "Reservar sesión" at bounding box center [664, 244] width 112 height 18
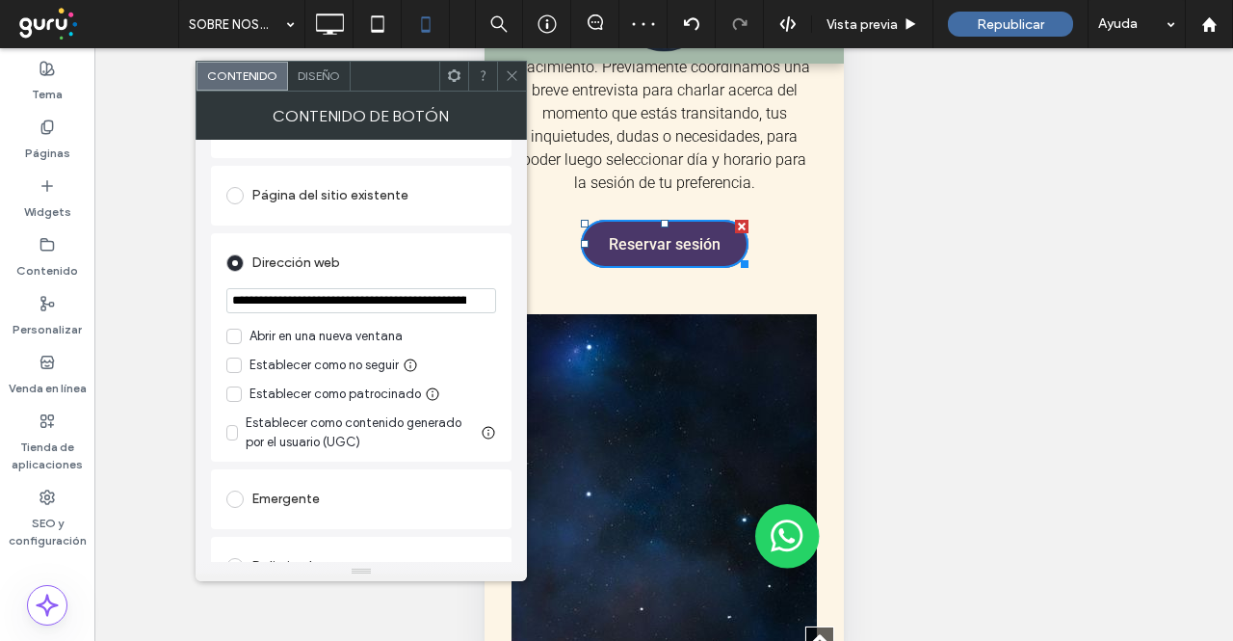
scroll to position [0, 386]
drag, startPoint x: 885, startPoint y: 226, endPoint x: 623, endPoint y: 284, distance: 267.4
drag, startPoint x: 511, startPoint y: 71, endPoint x: 520, endPoint y: 68, distance: 10.1
click at [511, 71] on icon at bounding box center [512, 75] width 14 height 14
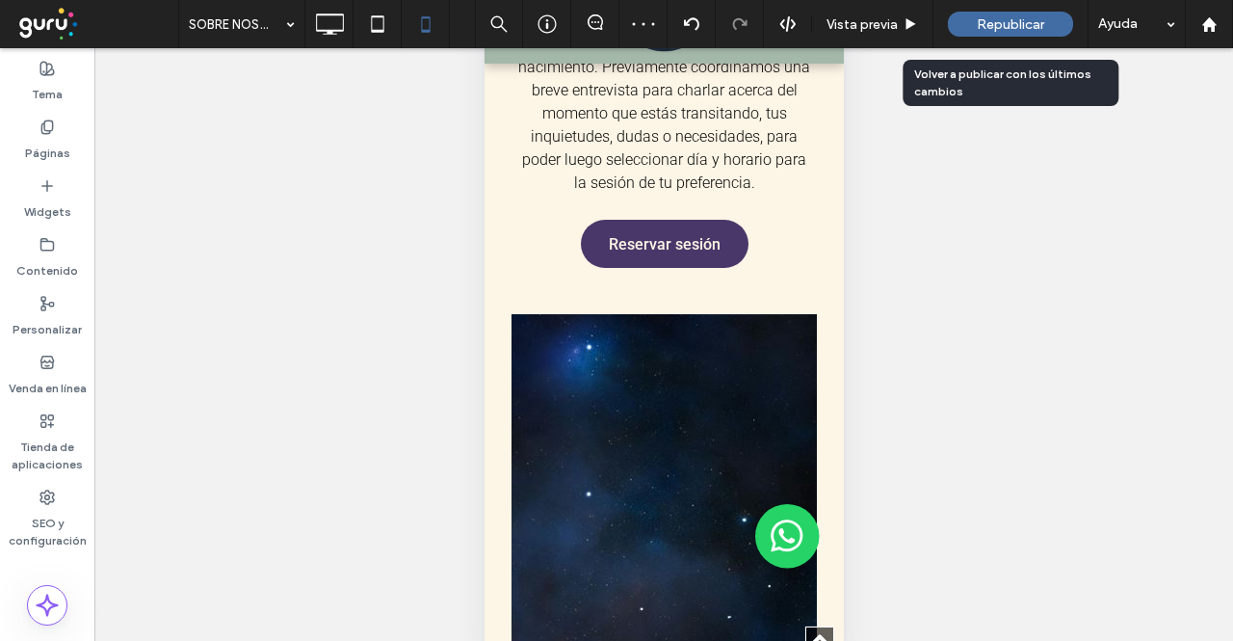
drag, startPoint x: 1013, startPoint y: 20, endPoint x: 1006, endPoint y: 9, distance: 13.4
click at [1006, 9] on div "Republicar" at bounding box center [1010, 24] width 125 height 48
click at [1018, 30] on span "Republicar" at bounding box center [1010, 24] width 67 height 16
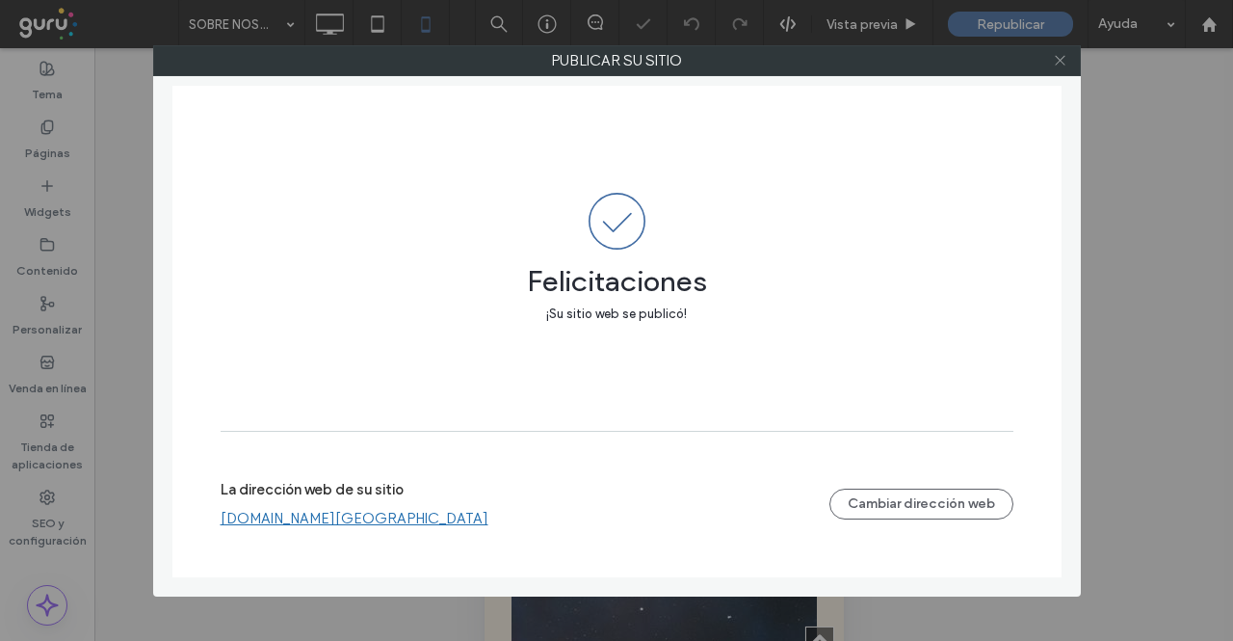
click at [1059, 61] on use at bounding box center [1060, 61] width 10 height 10
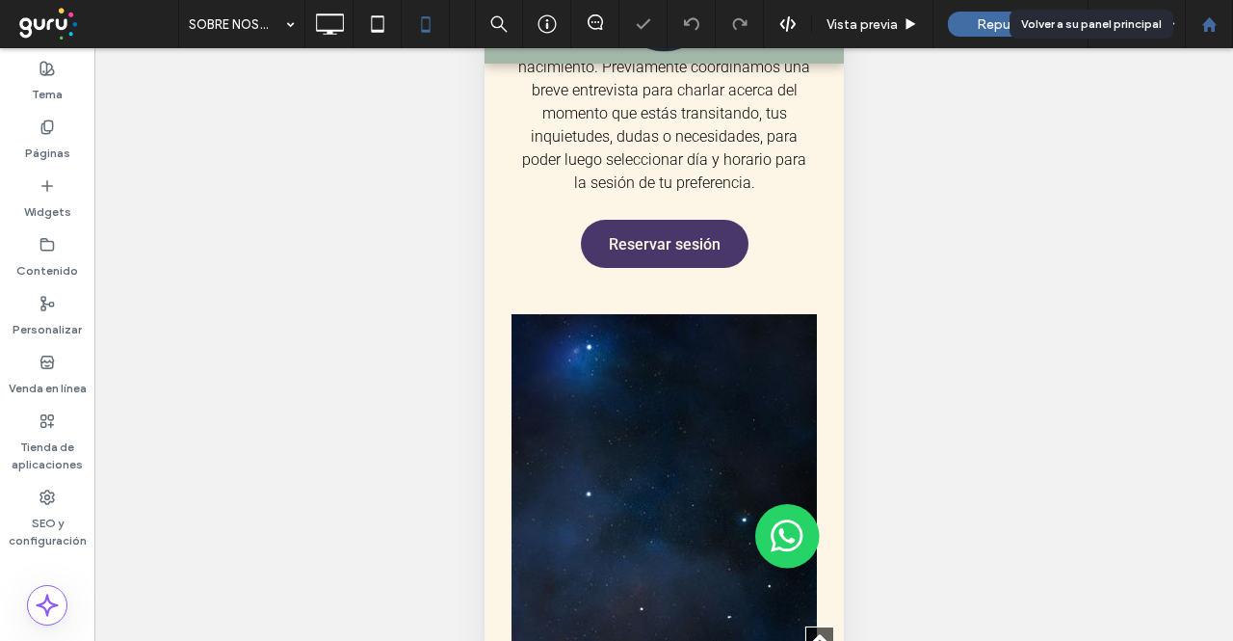
click at [1216, 38] on div at bounding box center [1209, 24] width 48 height 48
